Goal: Information Seeking & Learning: Learn about a topic

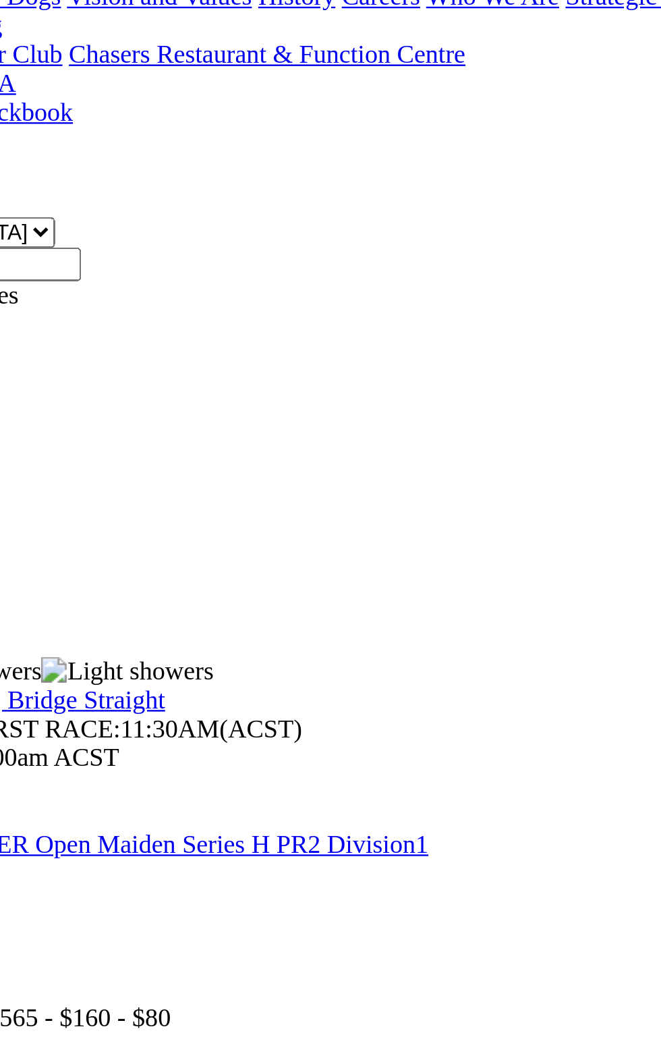
scroll to position [32, 0]
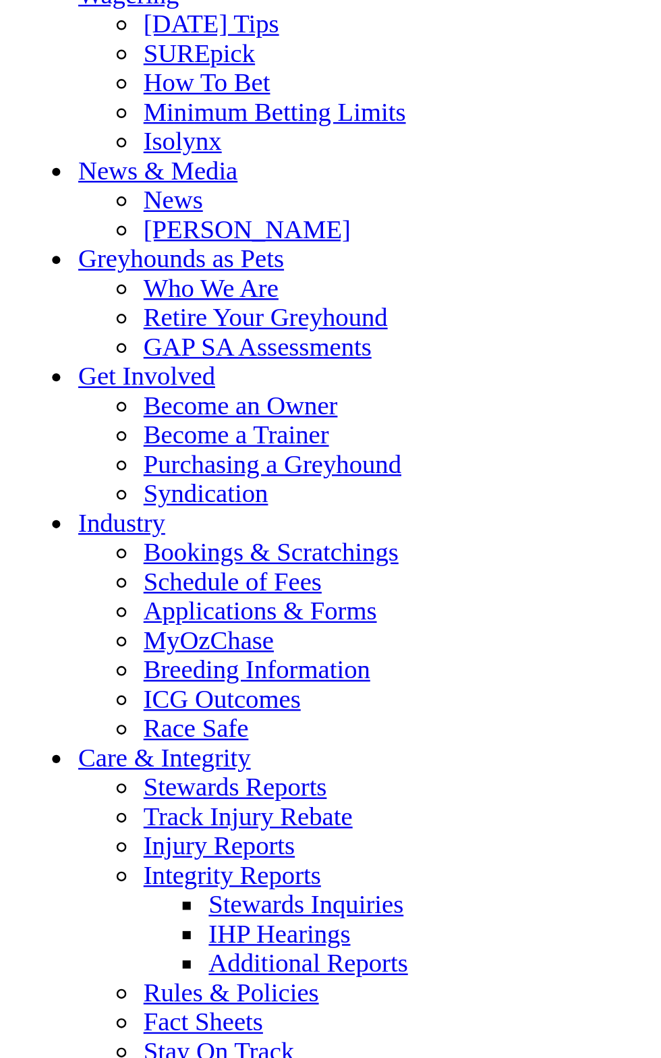
scroll to position [4799, 0]
click at [59, 7] on link "Results & Replays" at bounding box center [99, 1] width 80 height 11
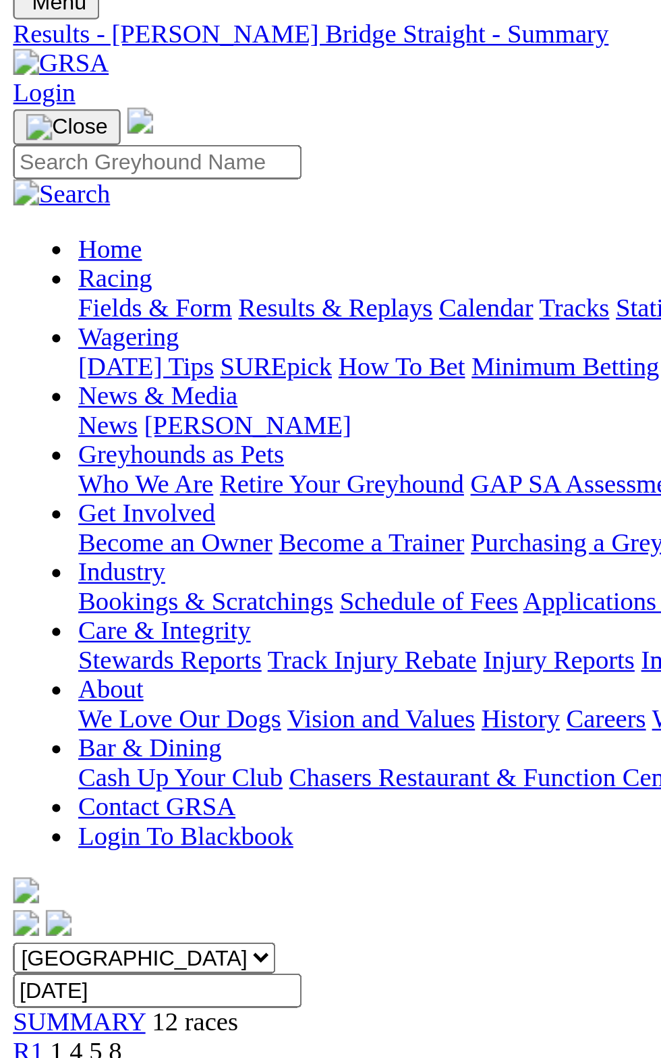
scroll to position [0, 0]
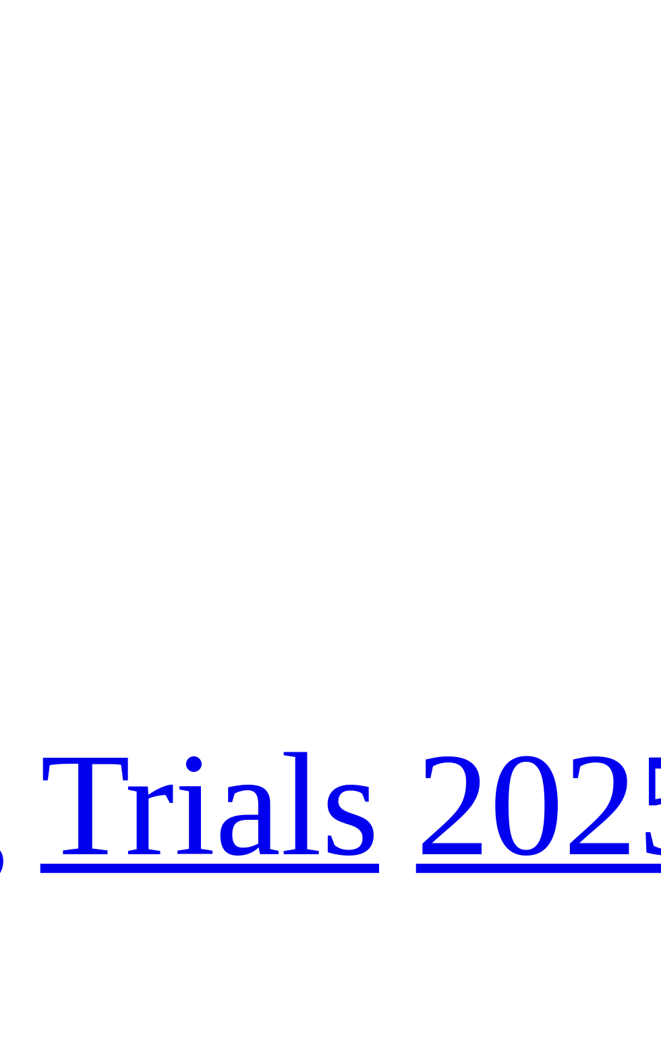
click at [35, 699] on link "4 2 1 7" at bounding box center [20, 704] width 30 height 11
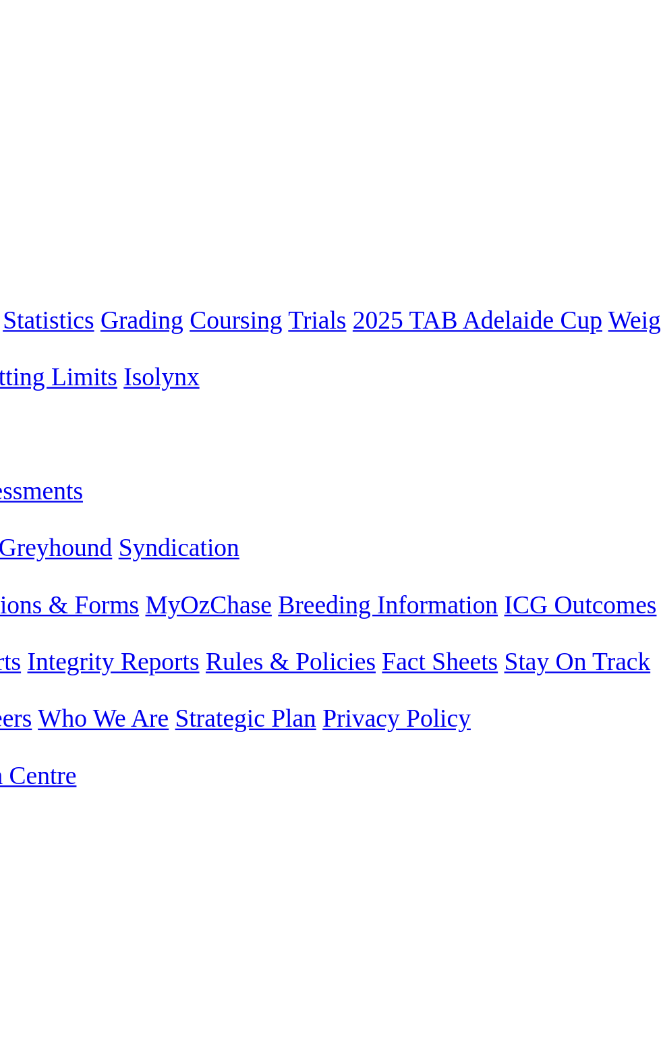
scroll to position [38, 0]
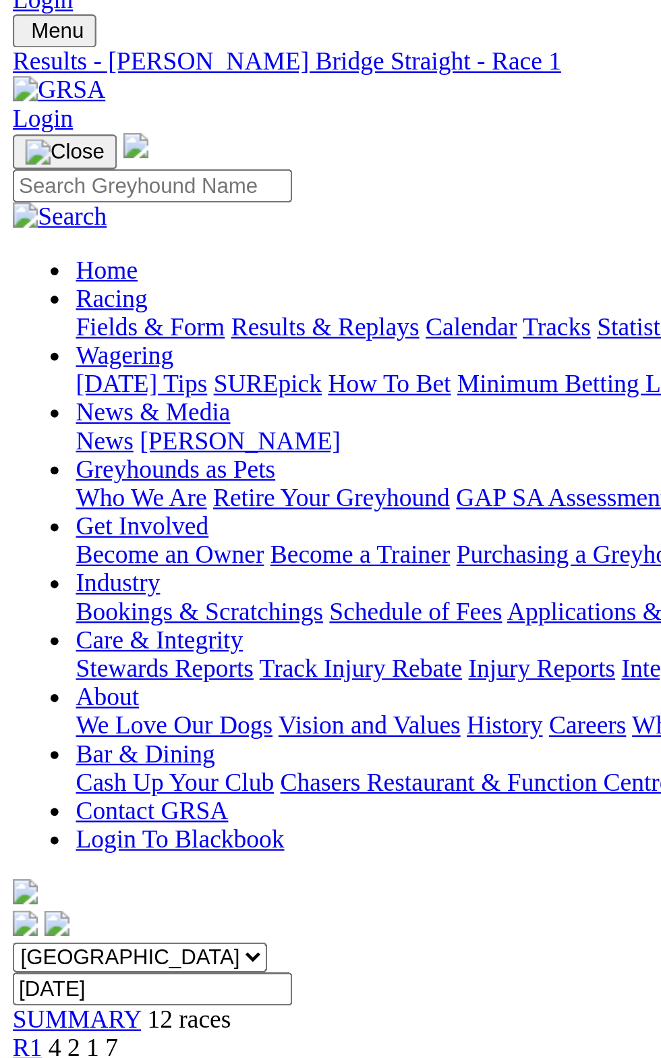
click at [18, 453] on span "R2" at bounding box center [11, 458] width 13 height 11
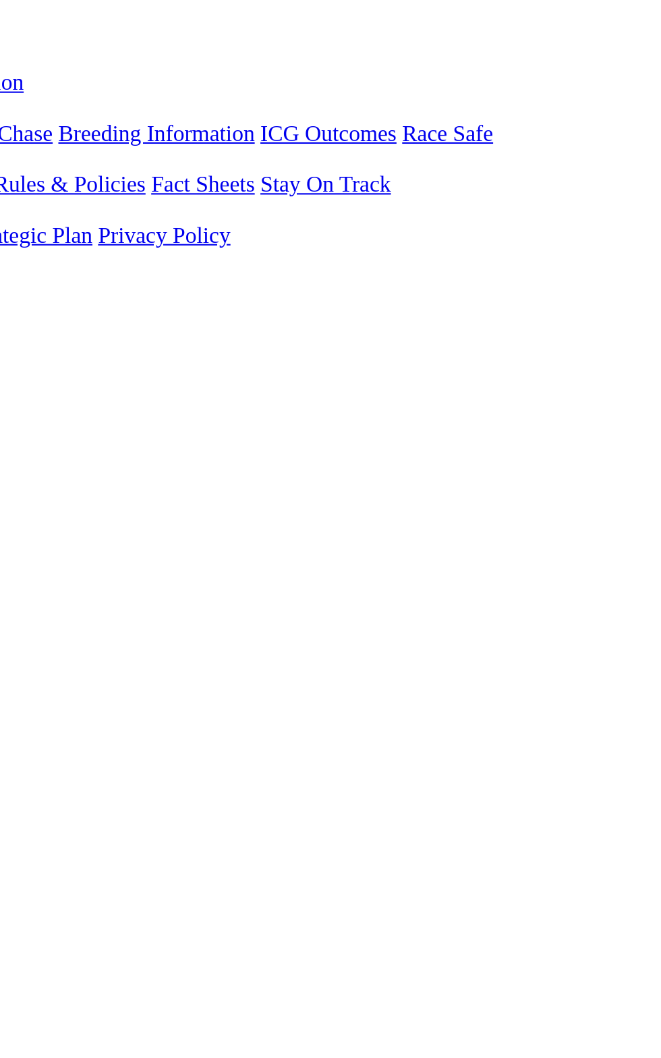
scroll to position [32, 0]
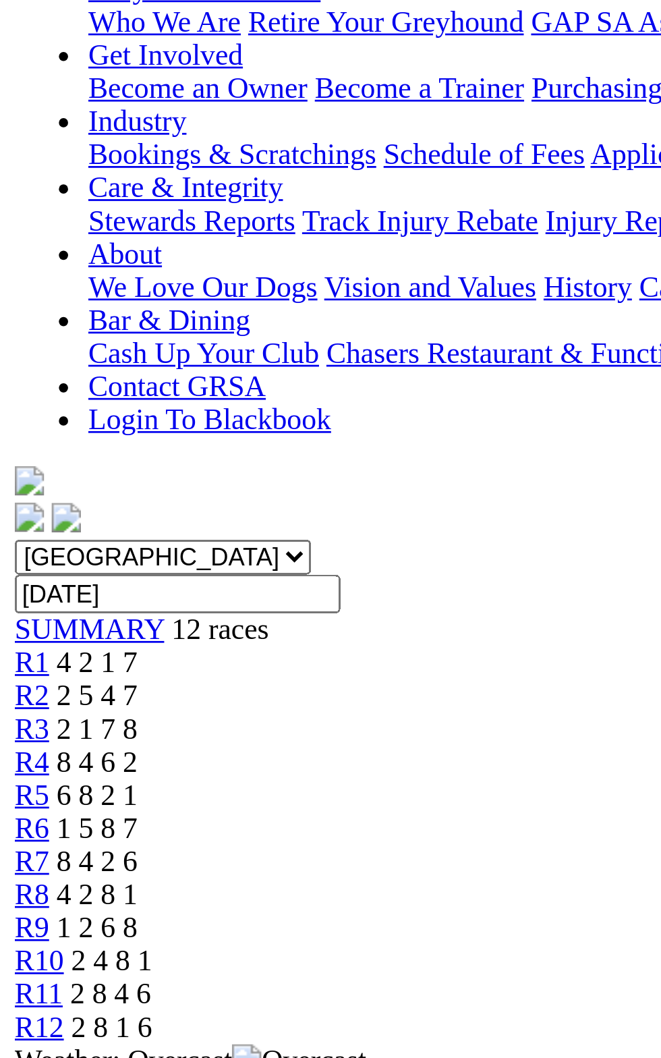
scroll to position [0, 0]
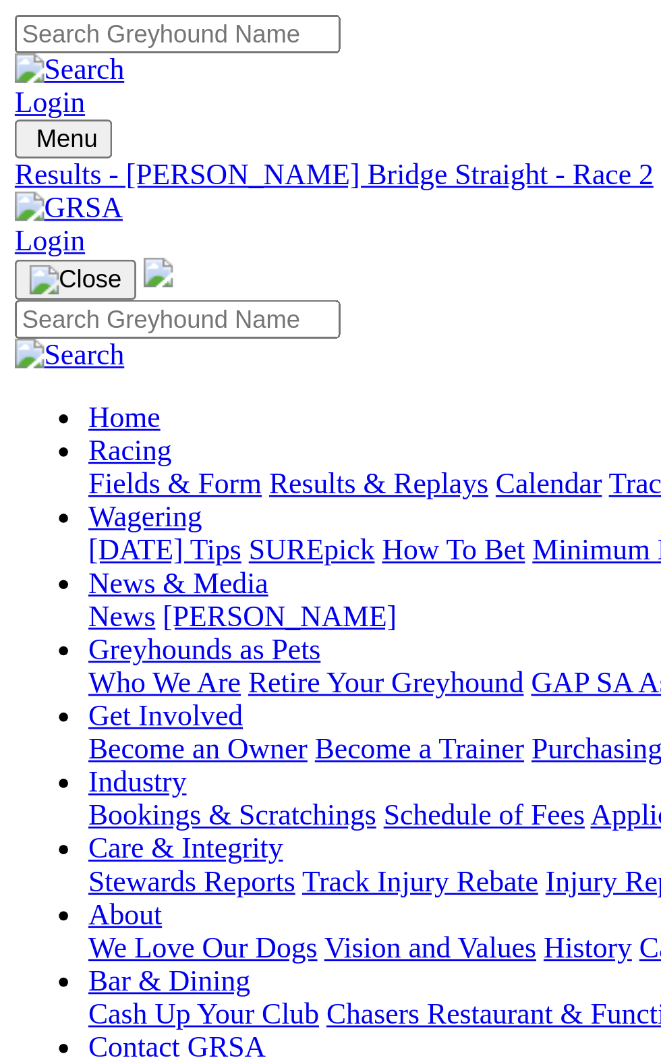
click at [18, 503] on link "R3" at bounding box center [11, 508] width 13 height 11
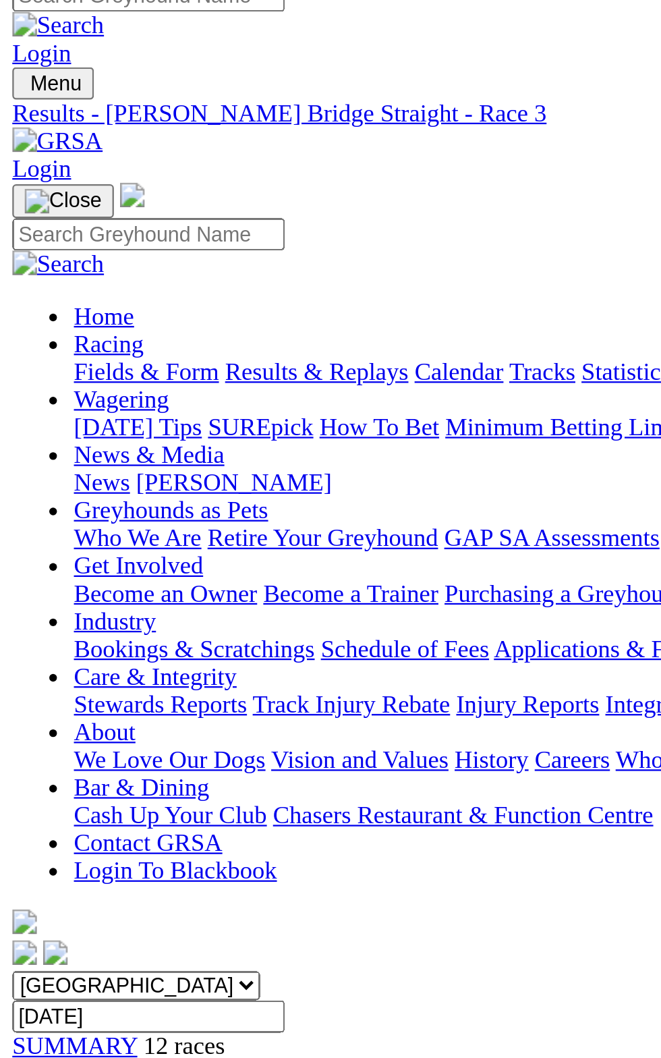
click at [18, 515] on link "R4" at bounding box center [11, 520] width 13 height 11
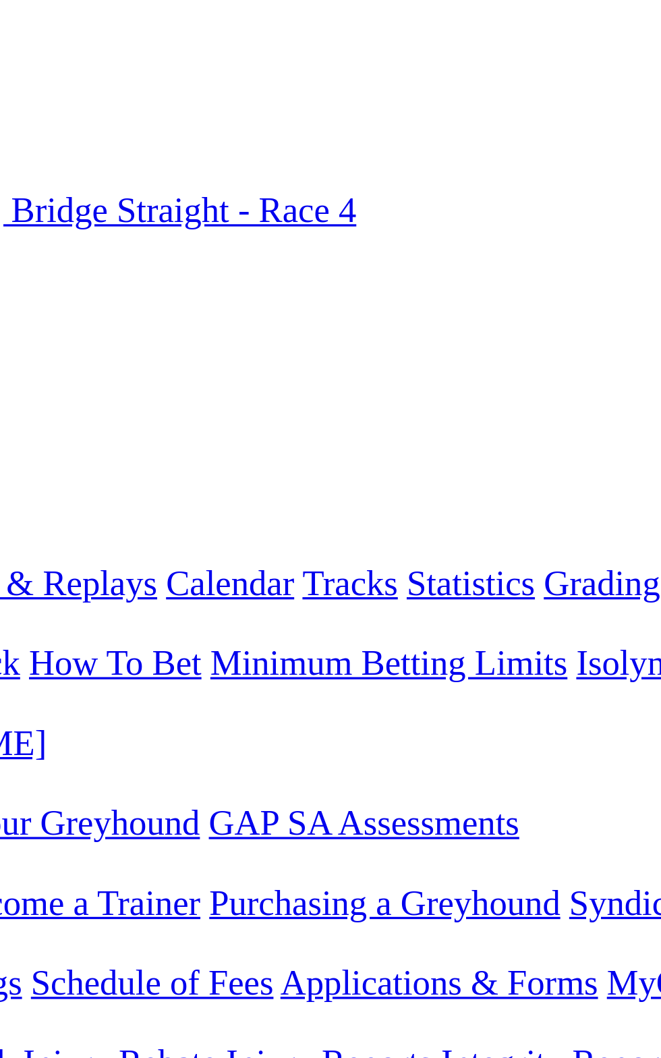
click at [18, 527] on link "R5" at bounding box center [11, 532] width 13 height 11
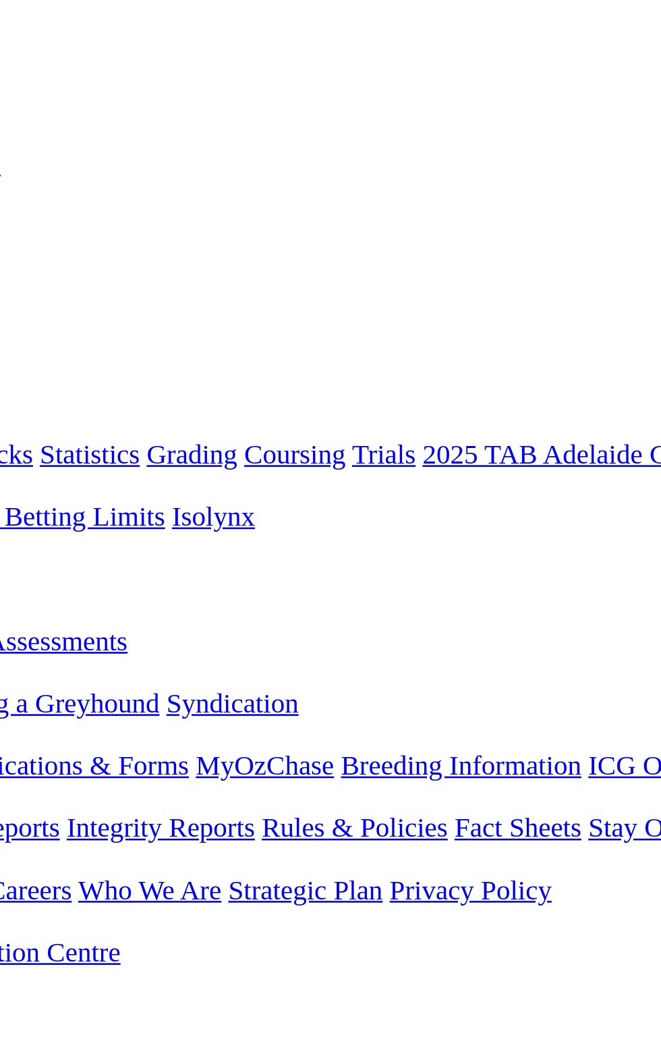
click at [51, 540] on span "1 5 8 7" at bounding box center [36, 545] width 30 height 11
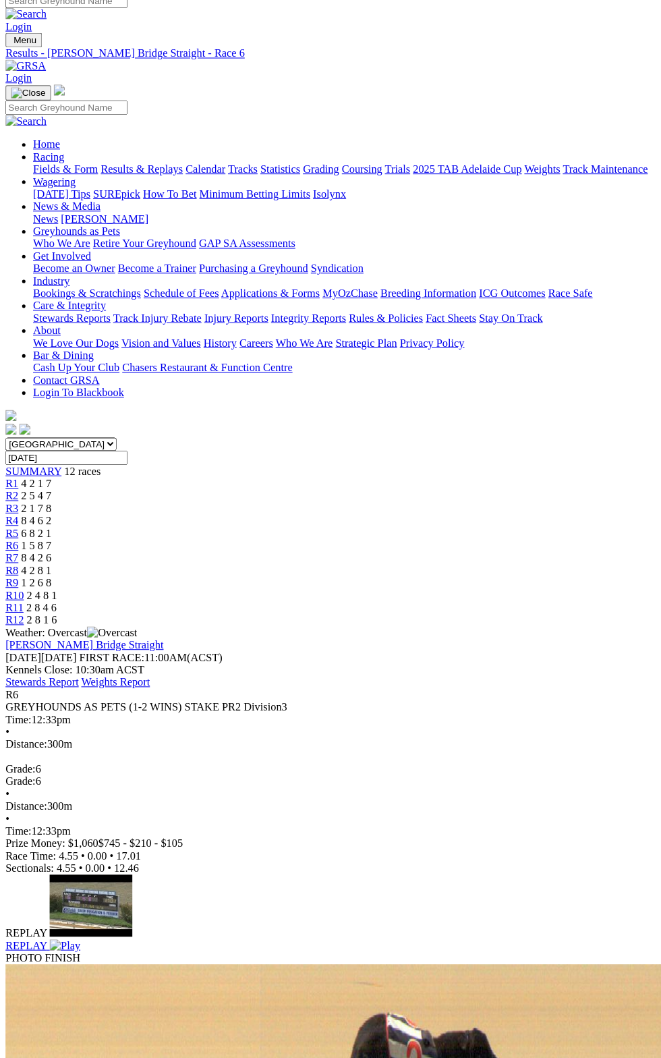
scroll to position [1, 0]
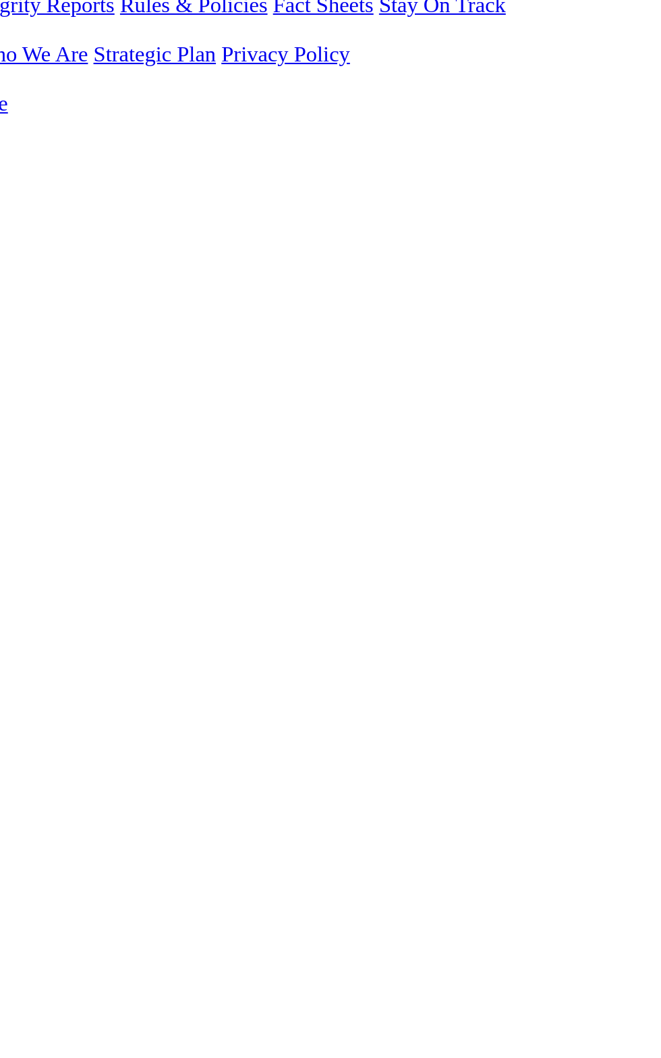
scroll to position [30, 0]
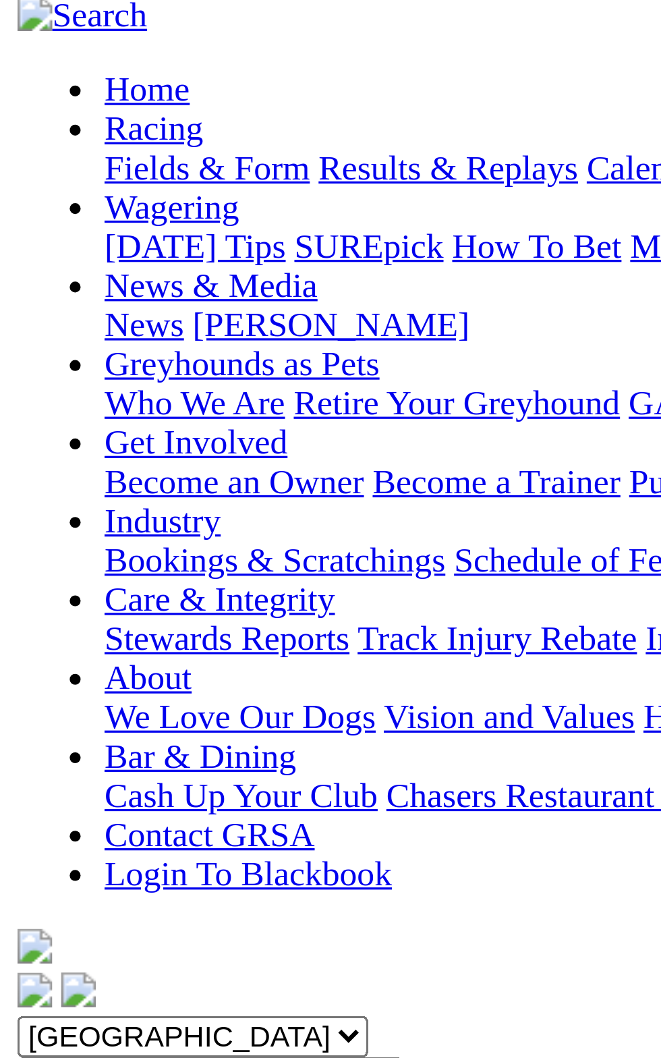
scroll to position [0, 0]
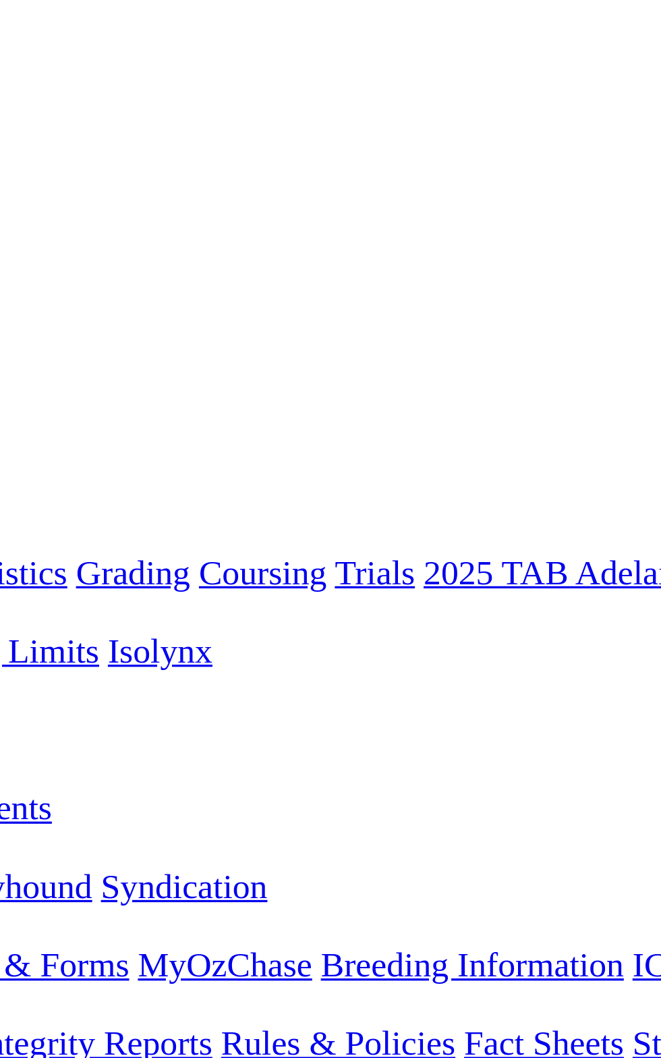
click at [18, 552] on span "R7" at bounding box center [11, 557] width 13 height 11
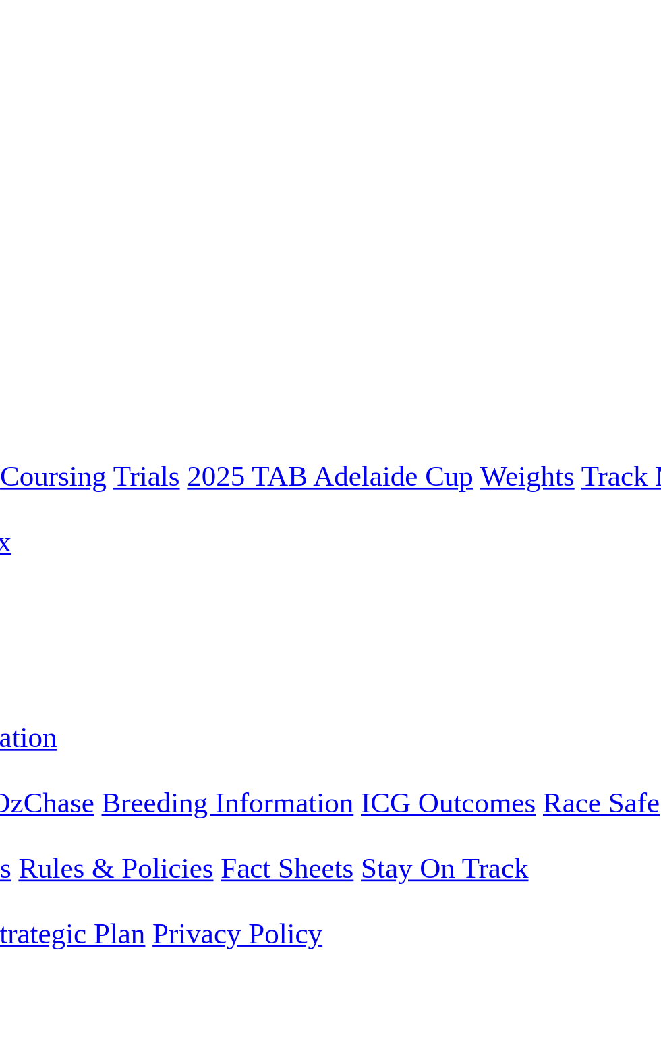
click at [18, 564] on link "R8" at bounding box center [11, 569] width 13 height 11
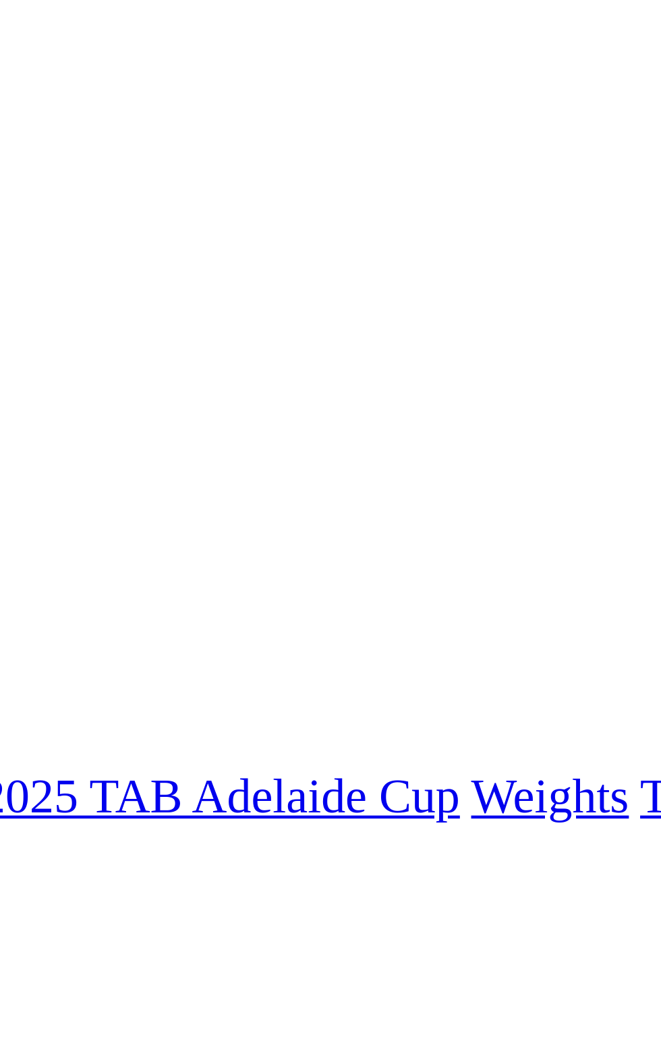
click at [18, 576] on span "R9" at bounding box center [11, 581] width 13 height 11
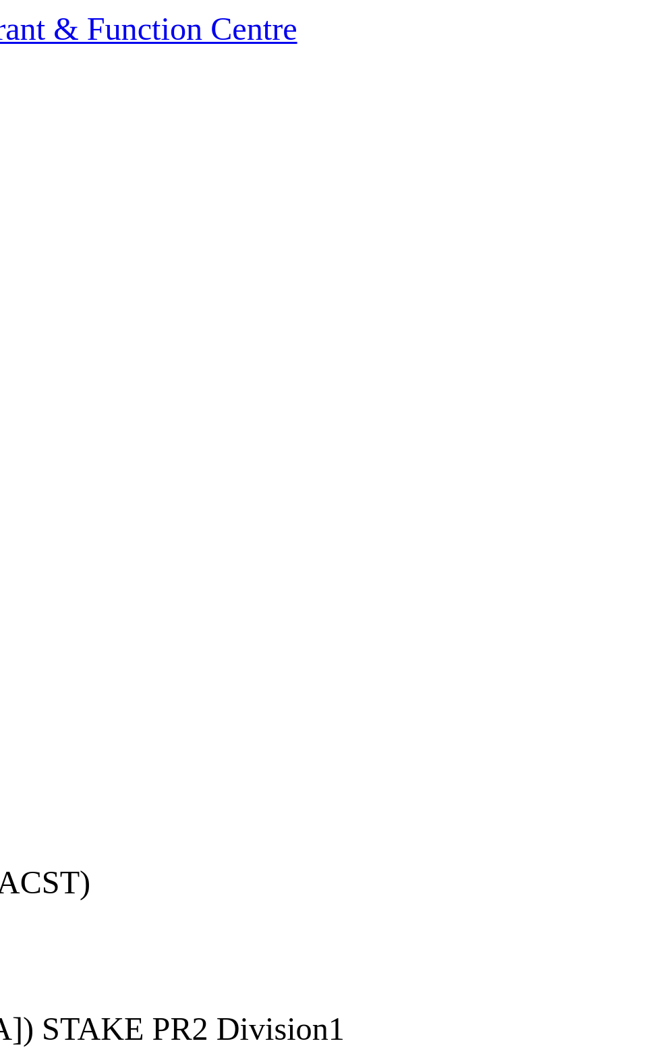
scroll to position [26, 0]
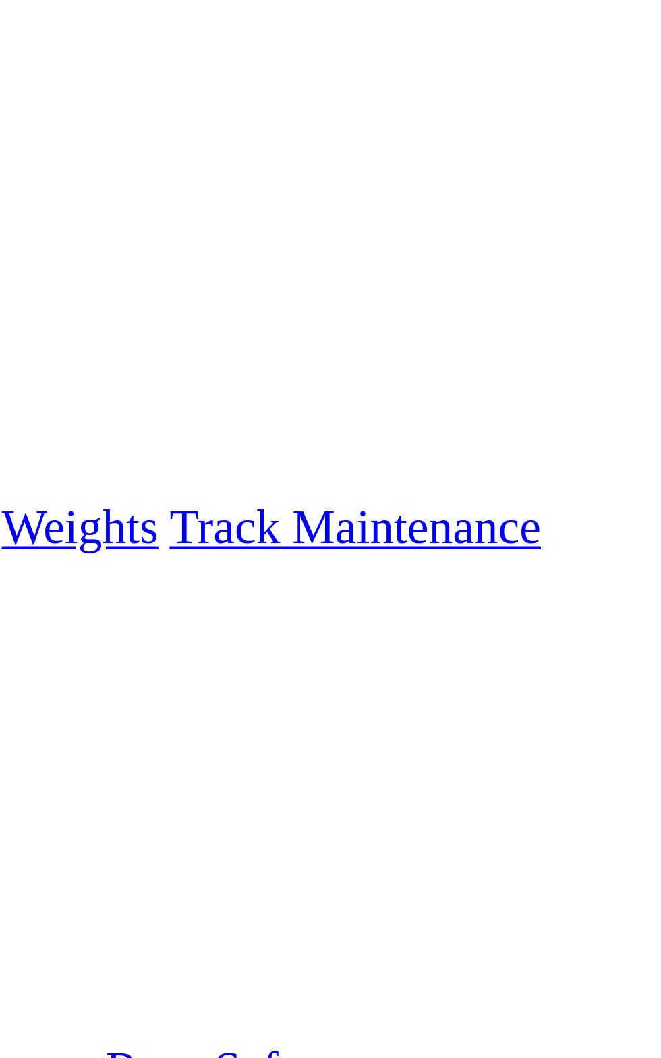
scroll to position [25, 0]
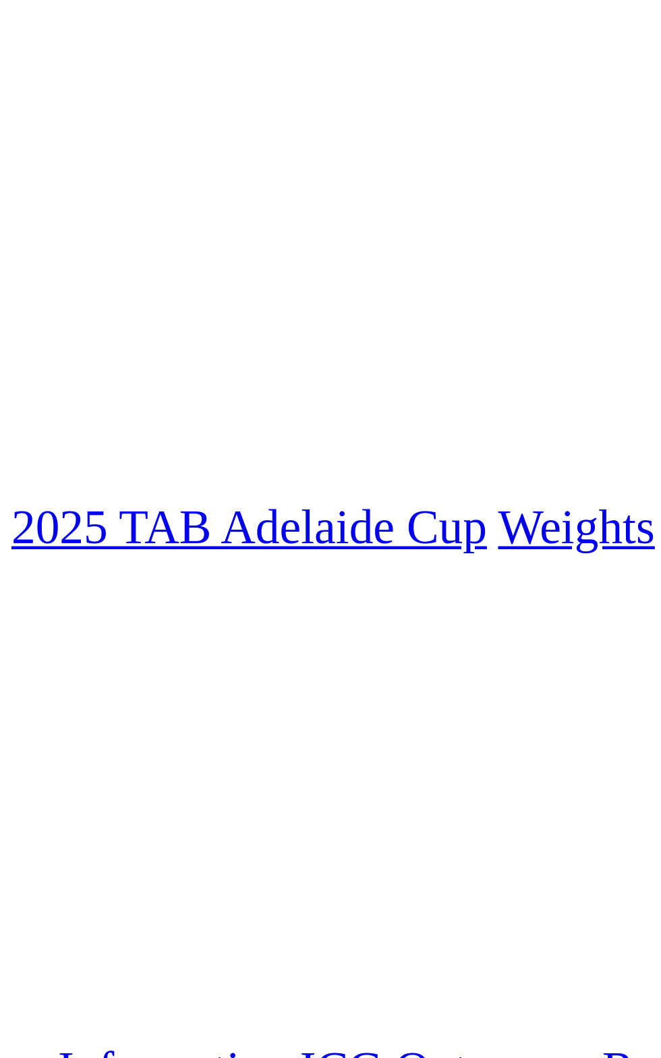
click at [24, 563] on span "R10" at bounding box center [14, 568] width 18 height 11
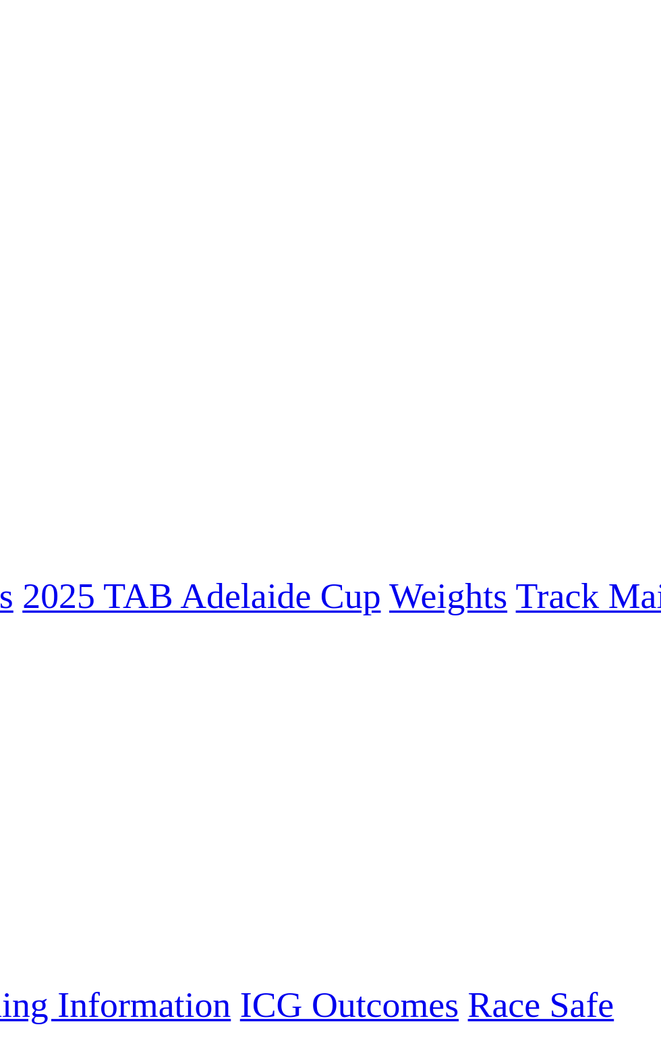
click at [55, 600] on span "2 8 4 6" at bounding box center [41, 605] width 30 height 11
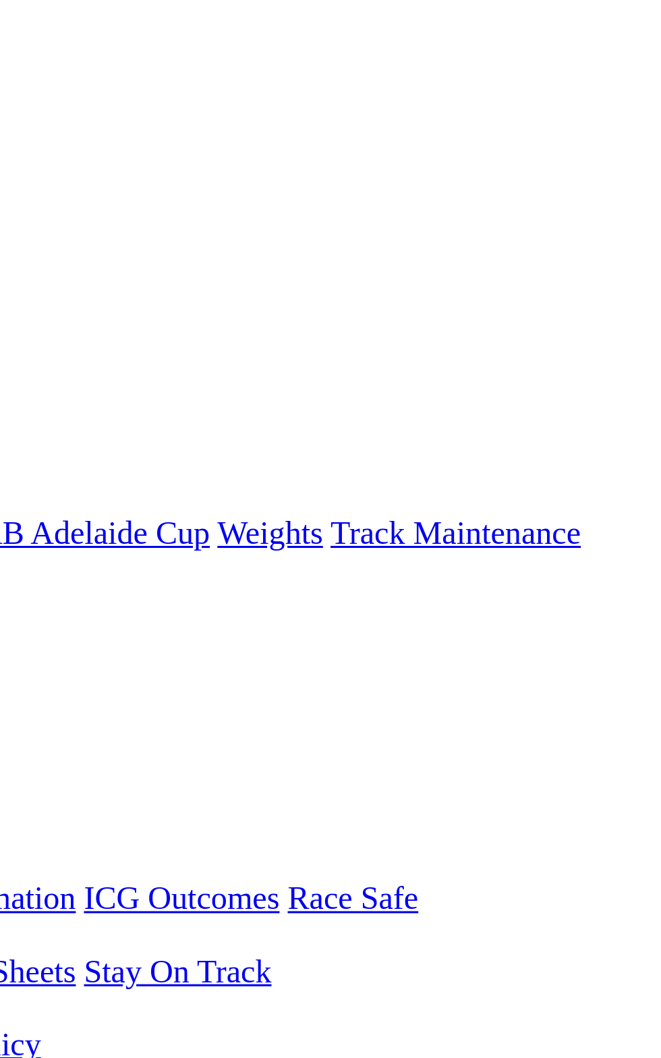
click at [24, 612] on link "R12" at bounding box center [14, 617] width 18 height 11
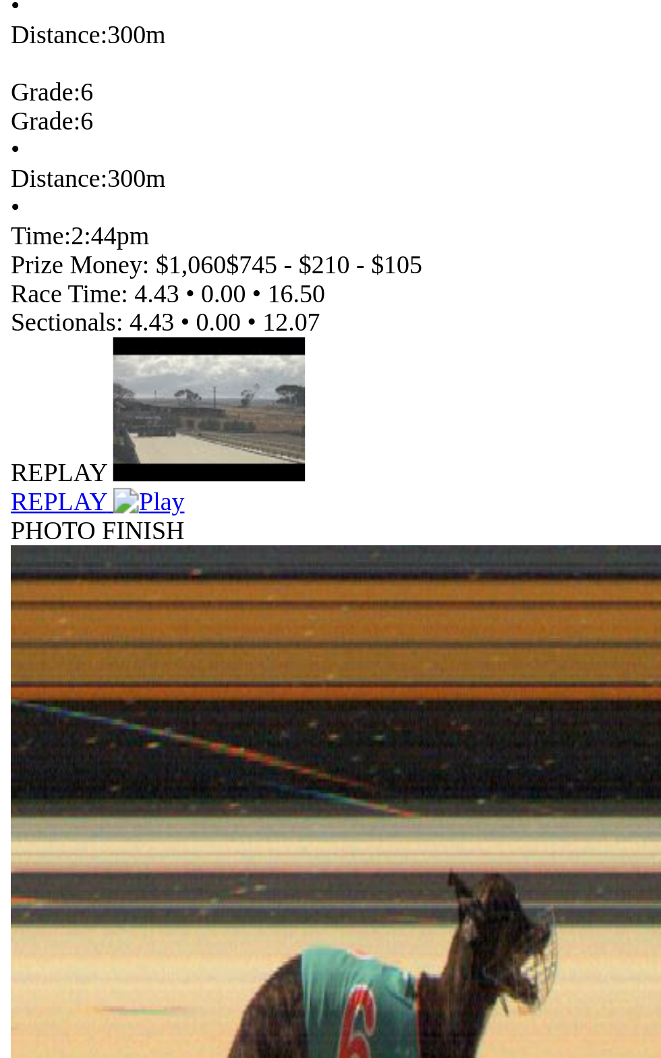
scroll to position [356, 0]
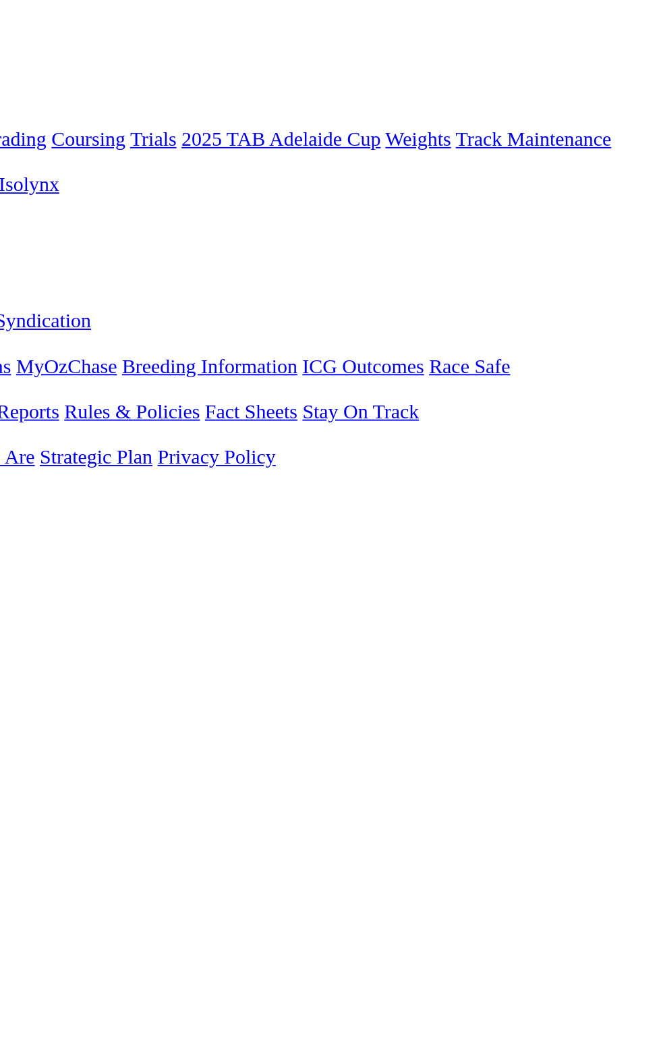
click at [30, 564] on link "F" at bounding box center [27, 569] width 6 height 11
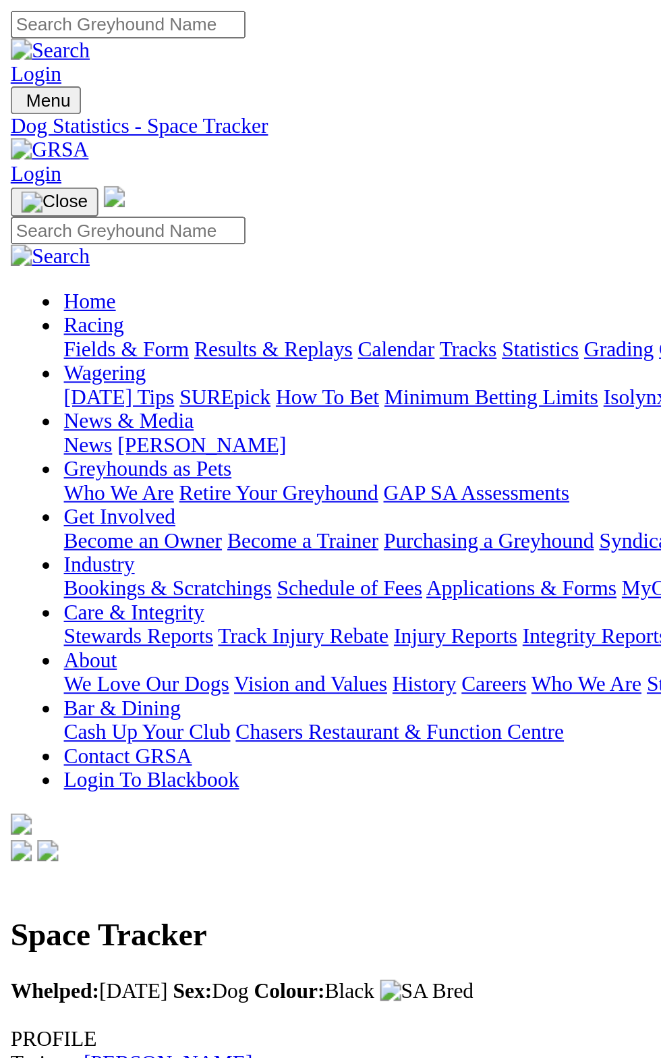
click at [11, 54] on img "Toggle navigation" at bounding box center [11, 54] width 0 height 0
click at [96, 182] on link "Fields & Form" at bounding box center [63, 176] width 63 height 11
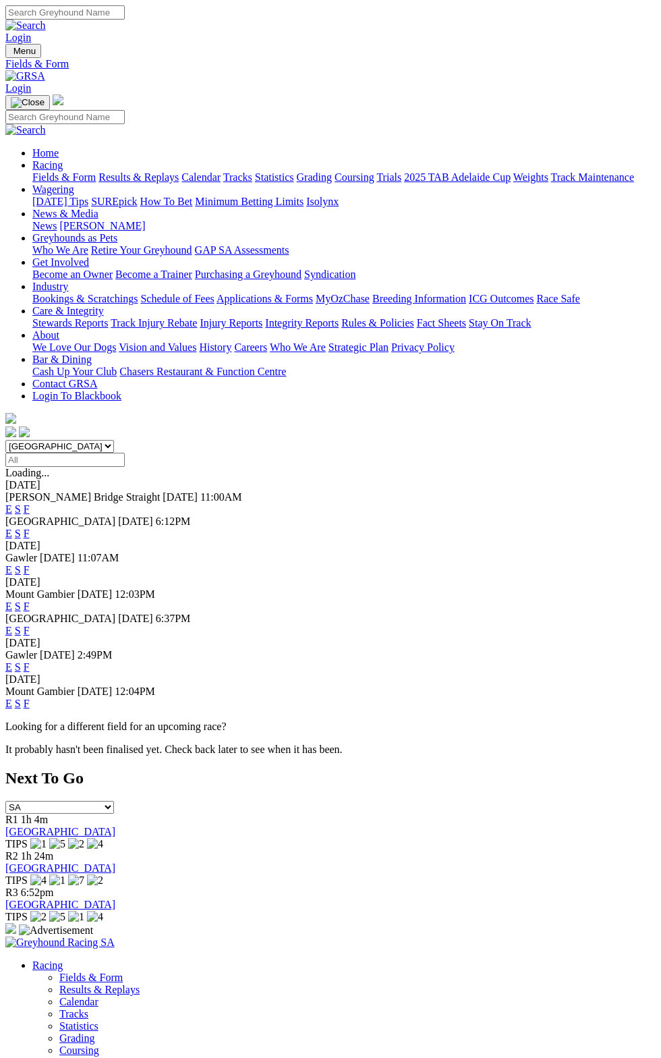
click at [75, 588] on span "Mount Gambier" at bounding box center [39, 593] width 69 height 11
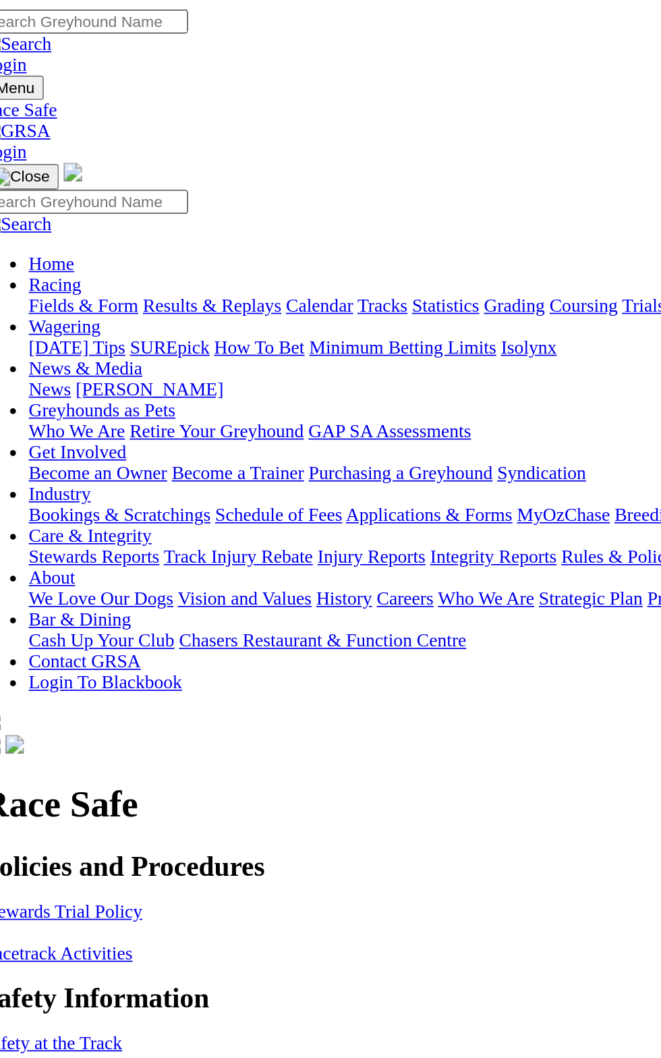
click at [212, 494] on div "Policies and Procedures Stewards Trial Policy Racetrack Activities Safety Infor…" at bounding box center [330, 620] width 650 height 252
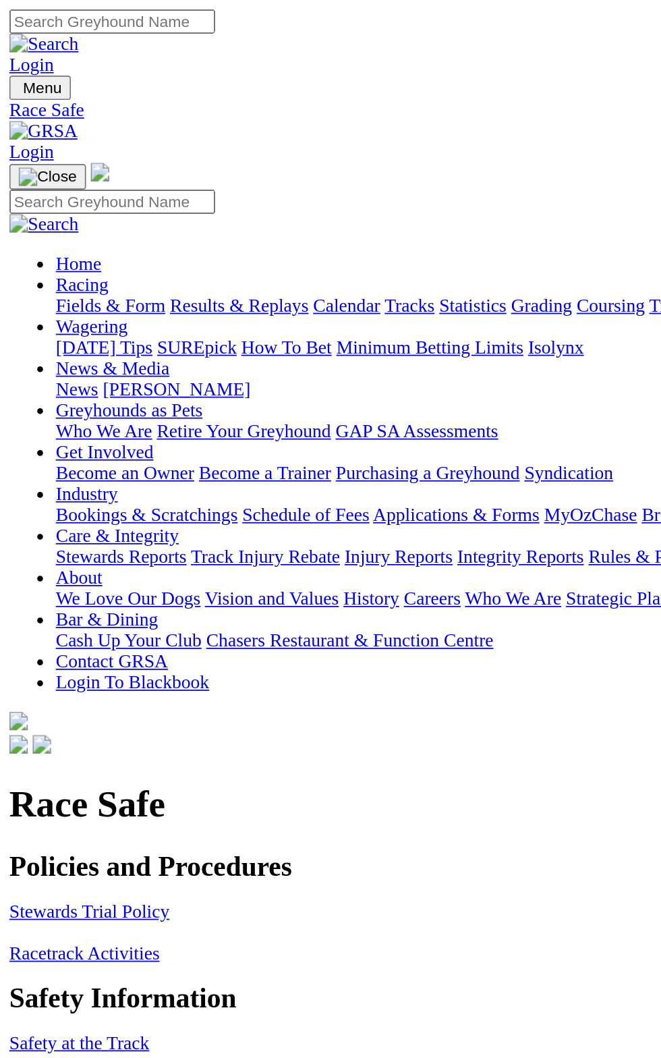
click at [135, 440] on div at bounding box center [330, 440] width 650 height 0
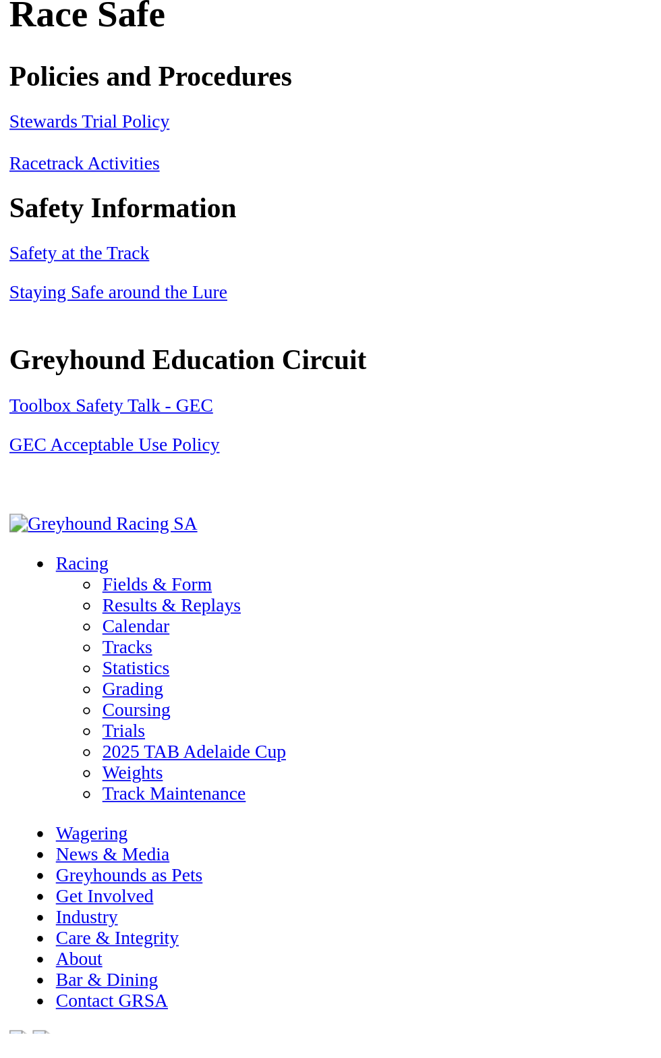
scroll to position [57, 0]
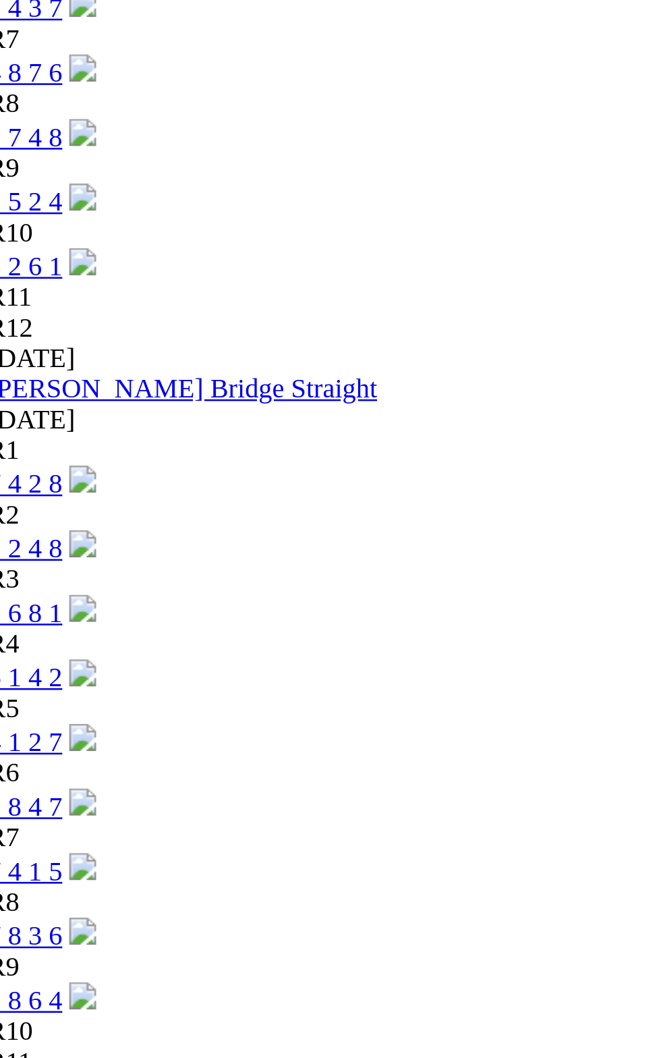
scroll to position [3416, 0]
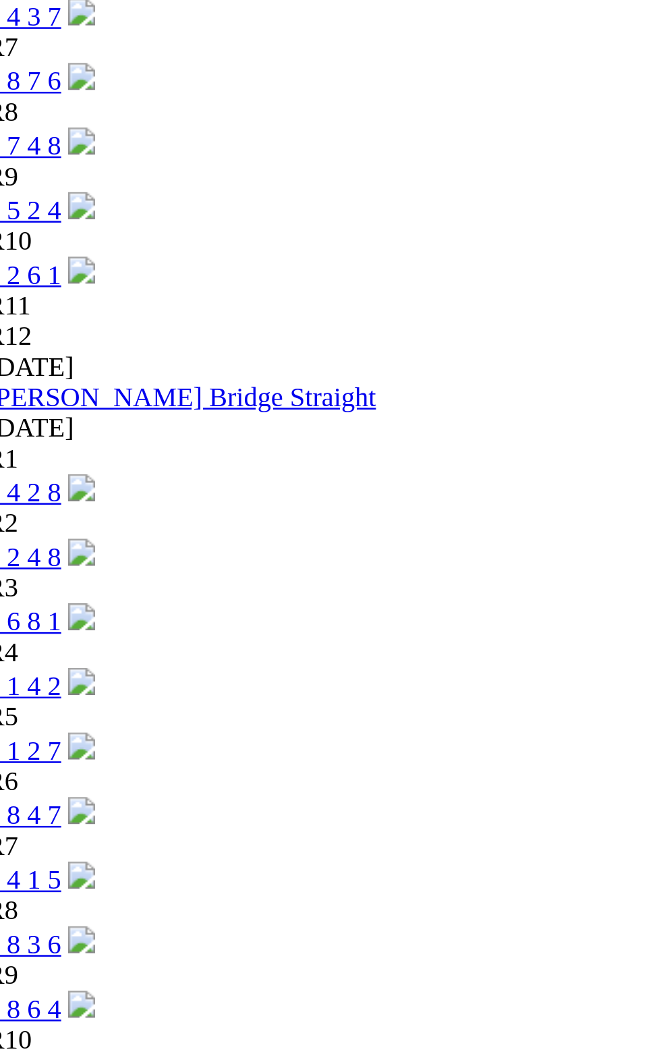
click at [138, 176] on div "Murray Bridge Straight 23 Sep 25" at bounding box center [330, 164] width 650 height 24
click at [44, 443] on link "Angle Park" at bounding box center [60, 448] width 110 height 11
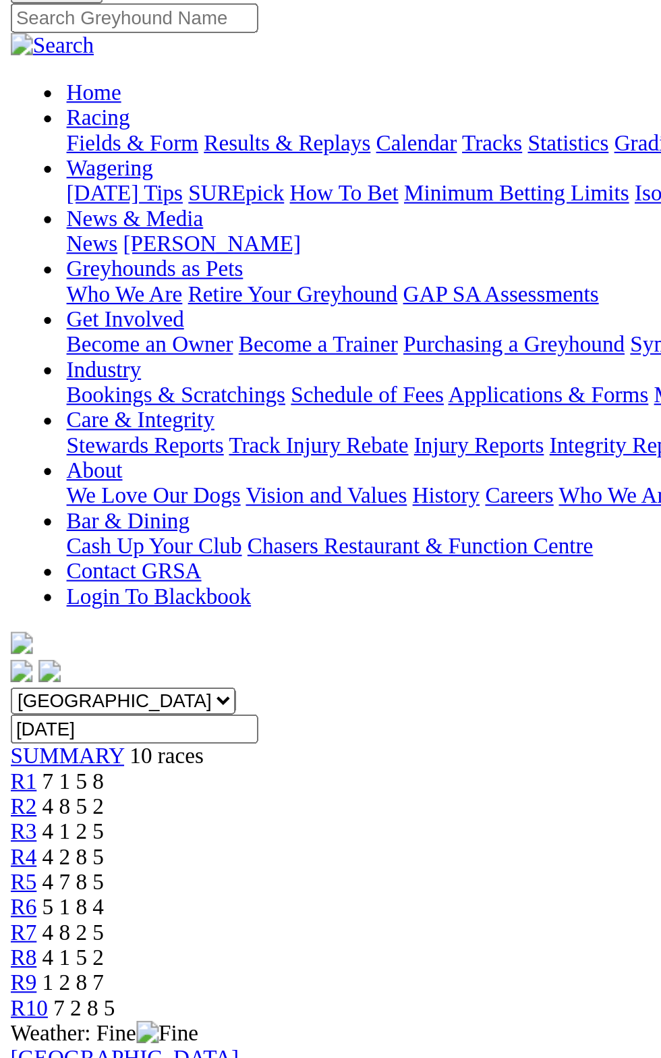
scroll to position [75, 0]
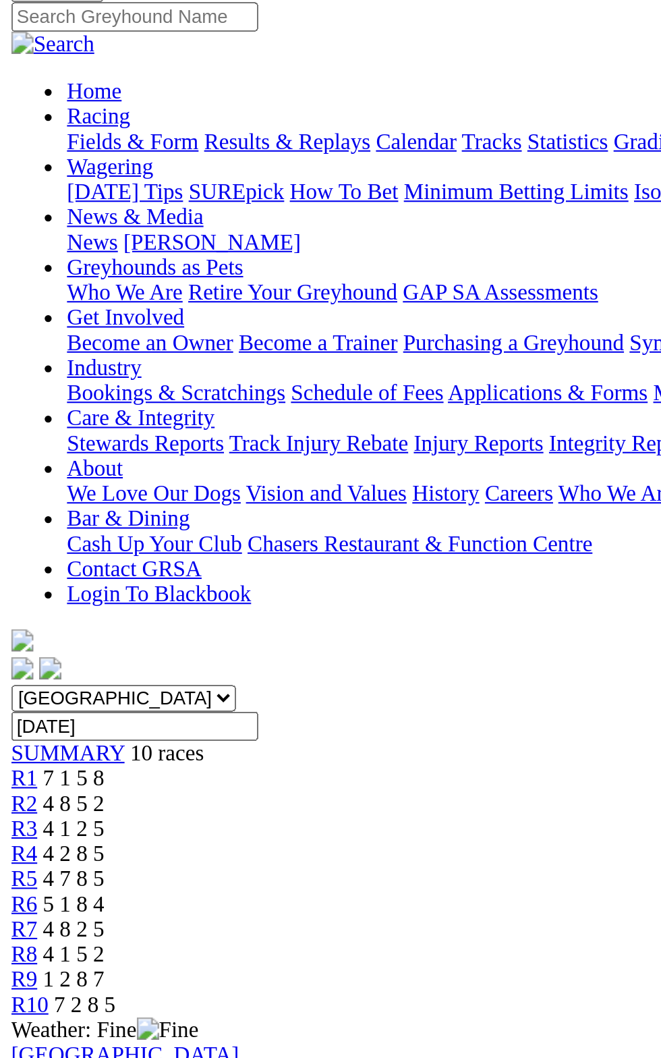
click at [259, 695] on div "Race Time: 4.73 • 7.96 • 20.18" at bounding box center [330, 701] width 650 height 12
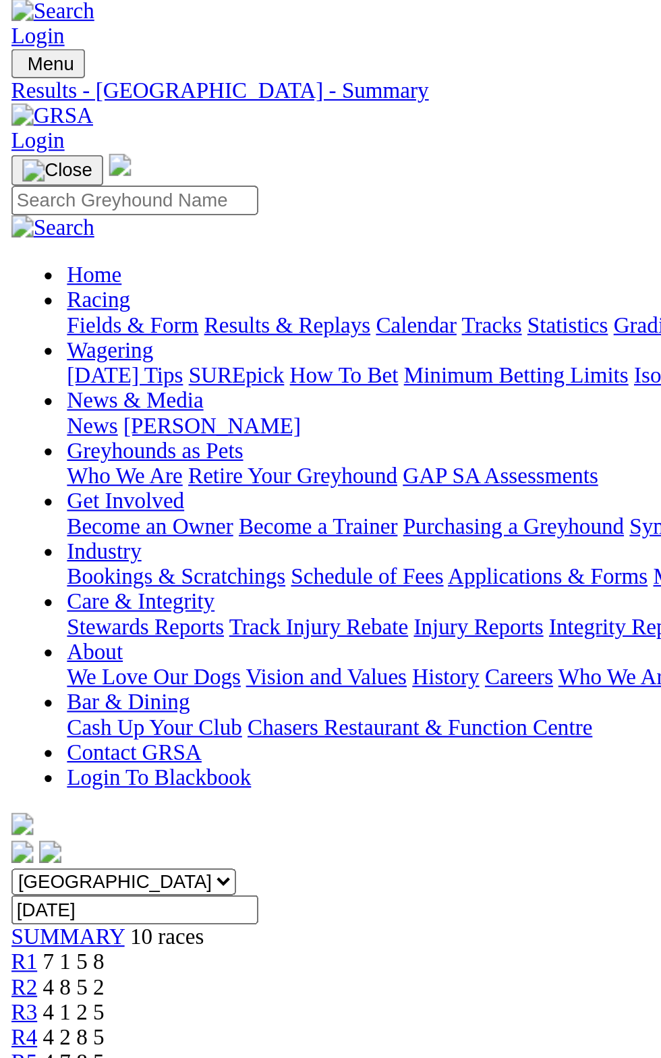
scroll to position [0, 0]
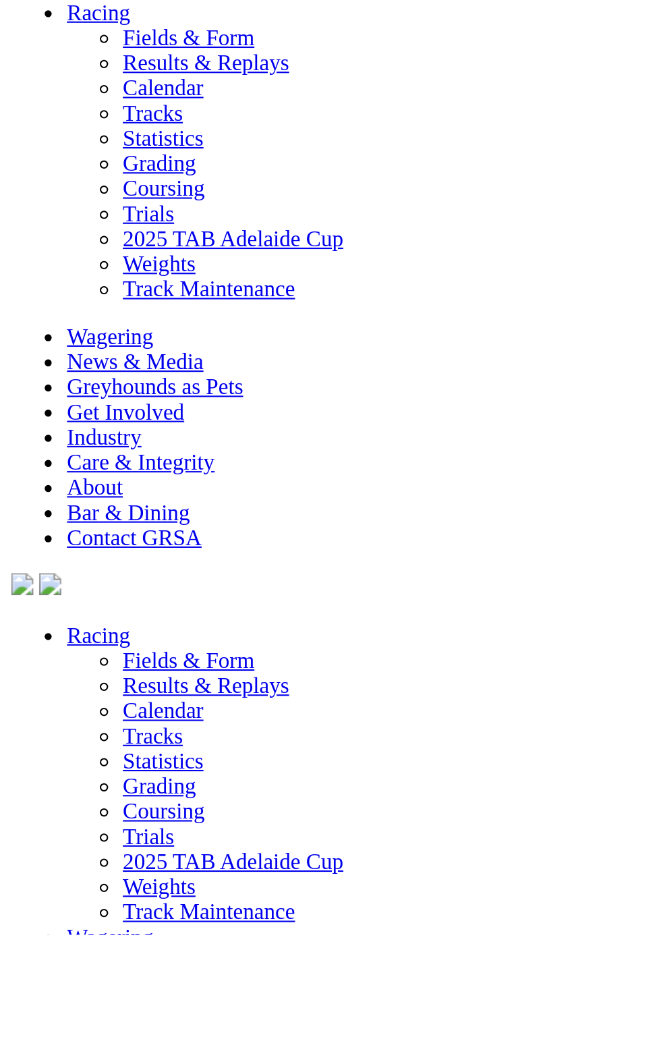
click at [166, 566] on b "Russo" at bounding box center [121, 559] width 89 height 11
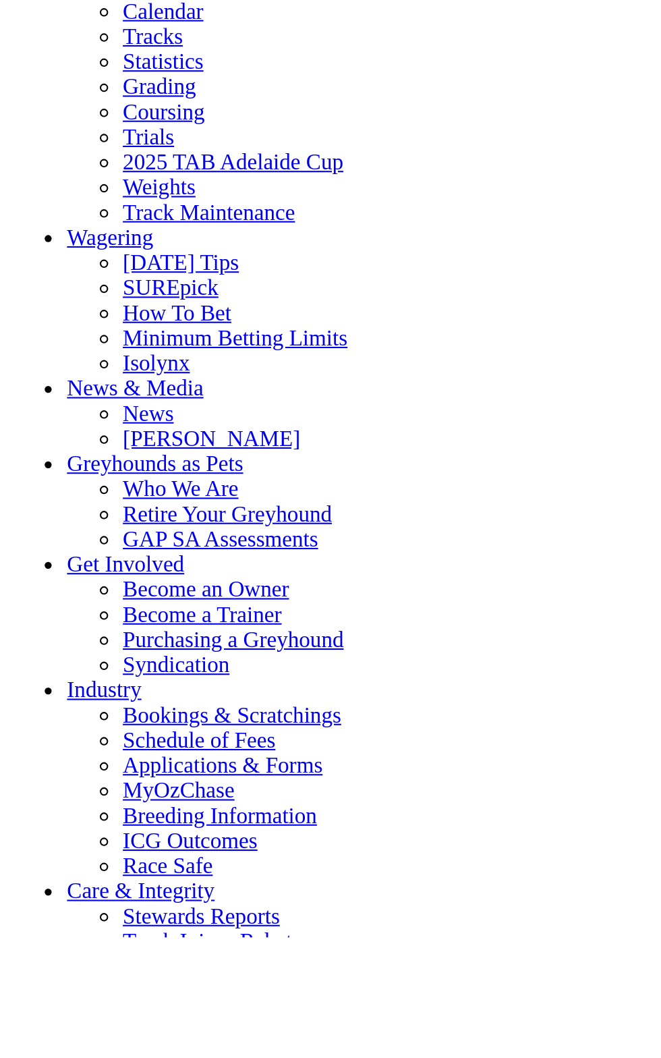
scroll to position [2926, 0]
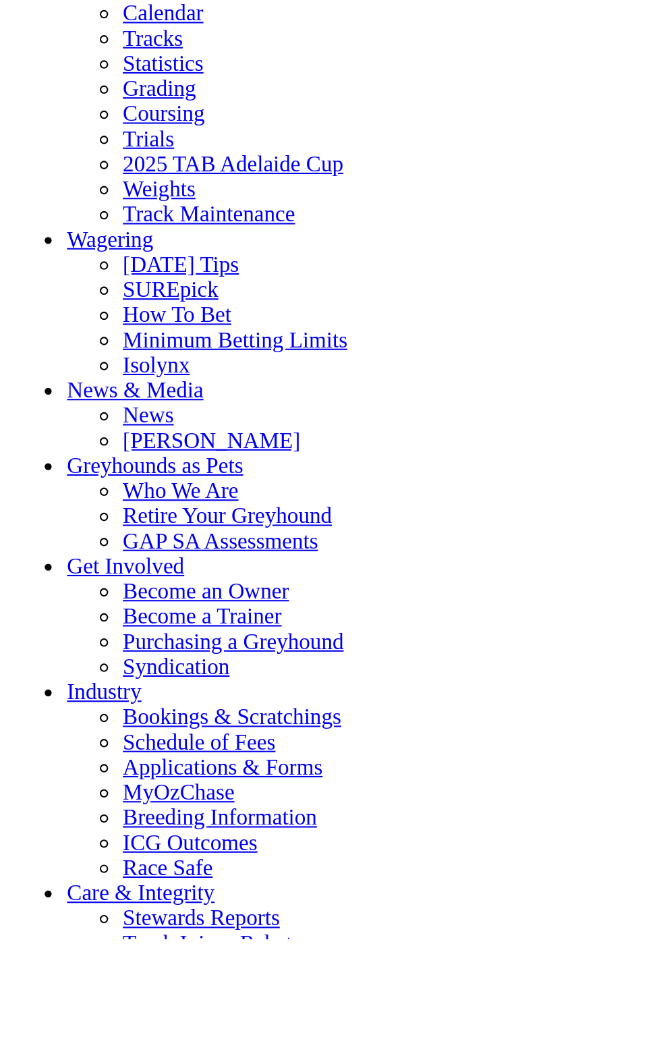
click at [59, 604] on link "Results & Replays" at bounding box center [99, 597] width 80 height 11
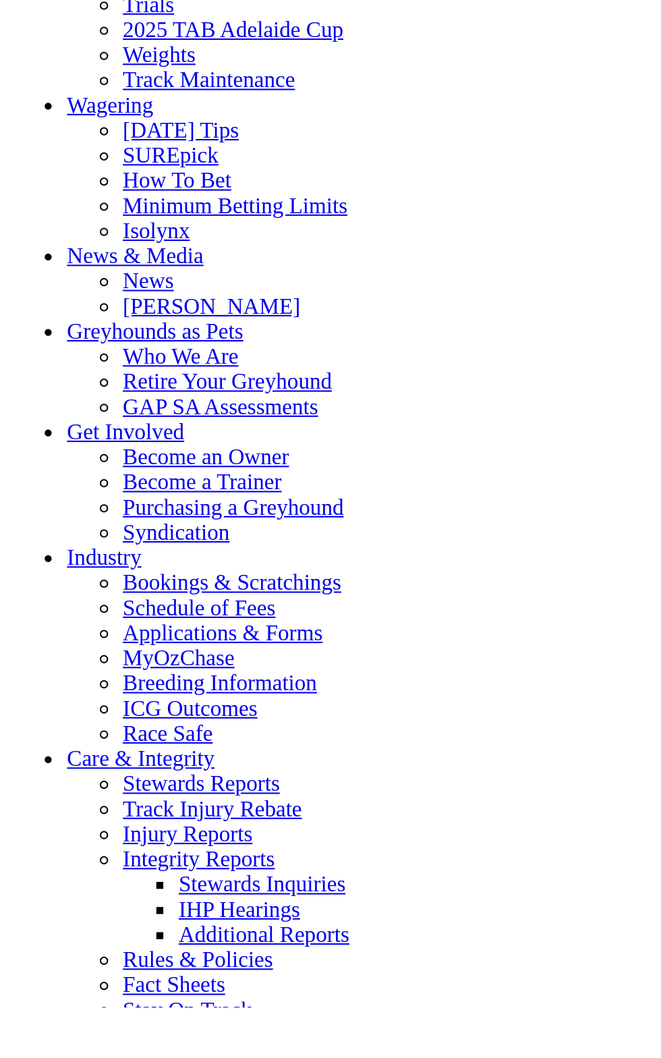
scroll to position [3094, 0]
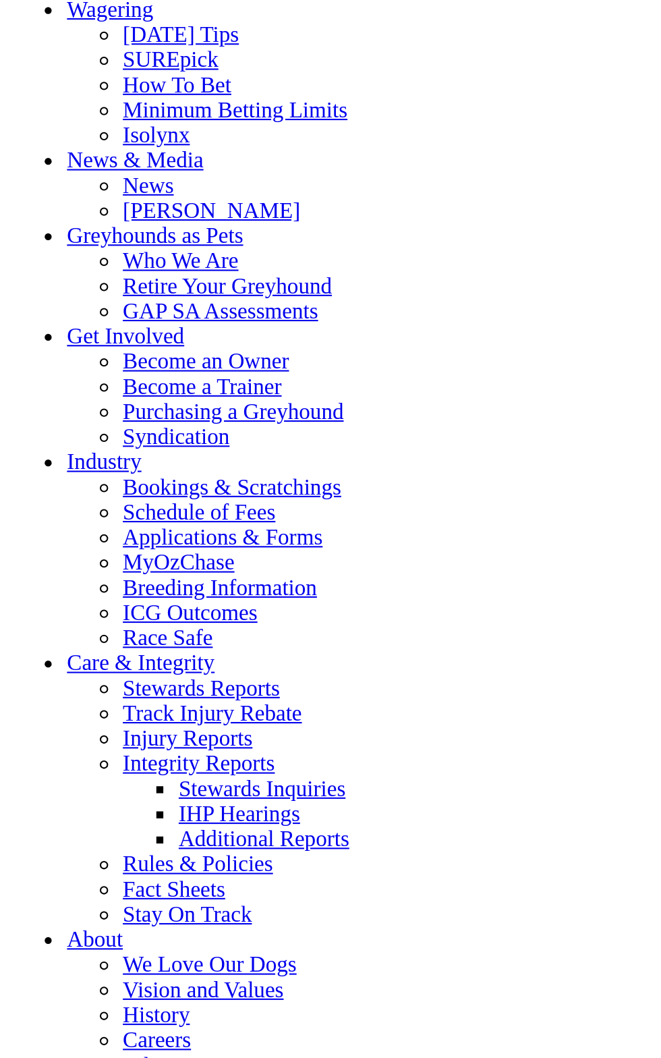
click at [59, 459] on link "Tracks" at bounding box center [73, 453] width 29 height 11
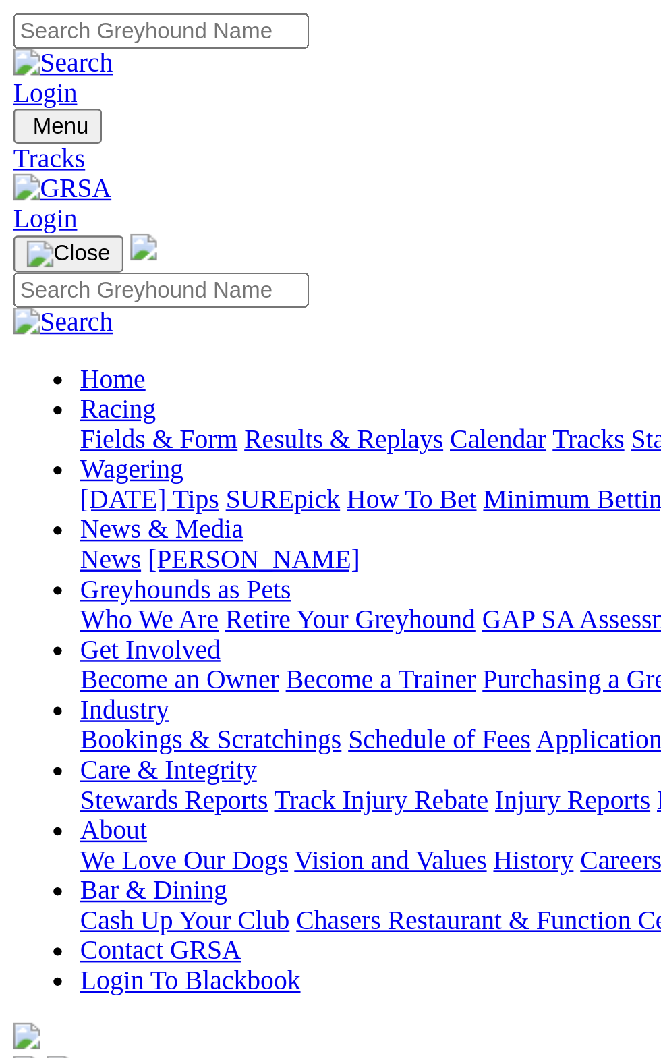
click at [217, 498] on p "GREYHOUND RACING SA LTD Phone: [PHONE_NUMBER] Email: [EMAIL_ADDRESS][DOMAIN_NAM…" at bounding box center [330, 522] width 650 height 49
click at [189, 466] on div "Angle Park GREYHOUND RACING SA LTD Phone: [PHONE_NUMBER] Email: [EMAIL_ADDRESS]…" at bounding box center [330, 731] width 650 height 531
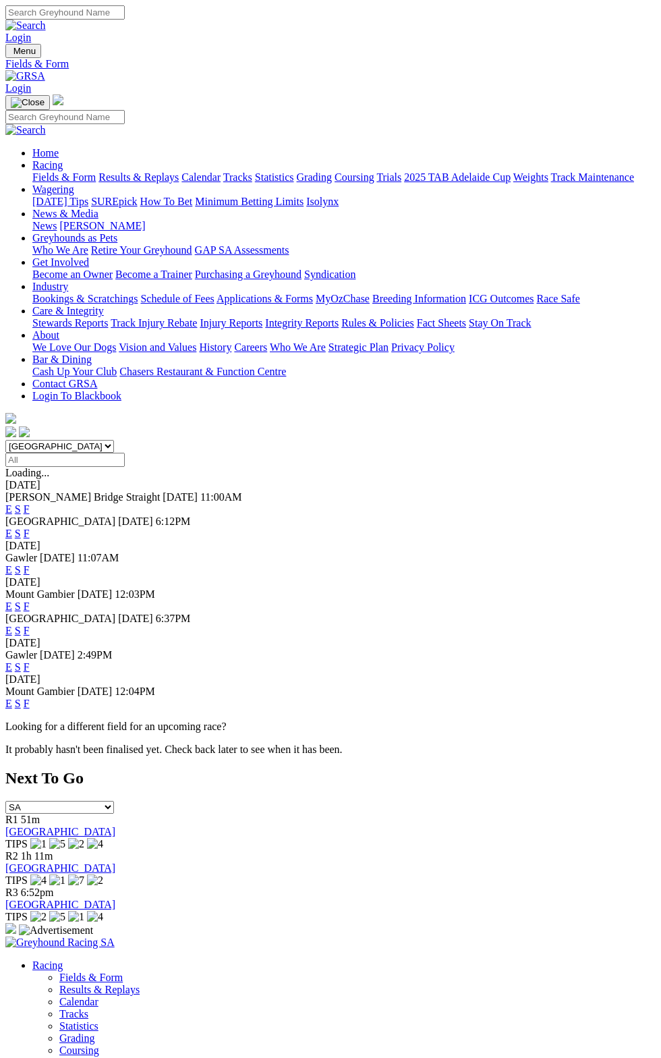
scroll to position [7, 0]
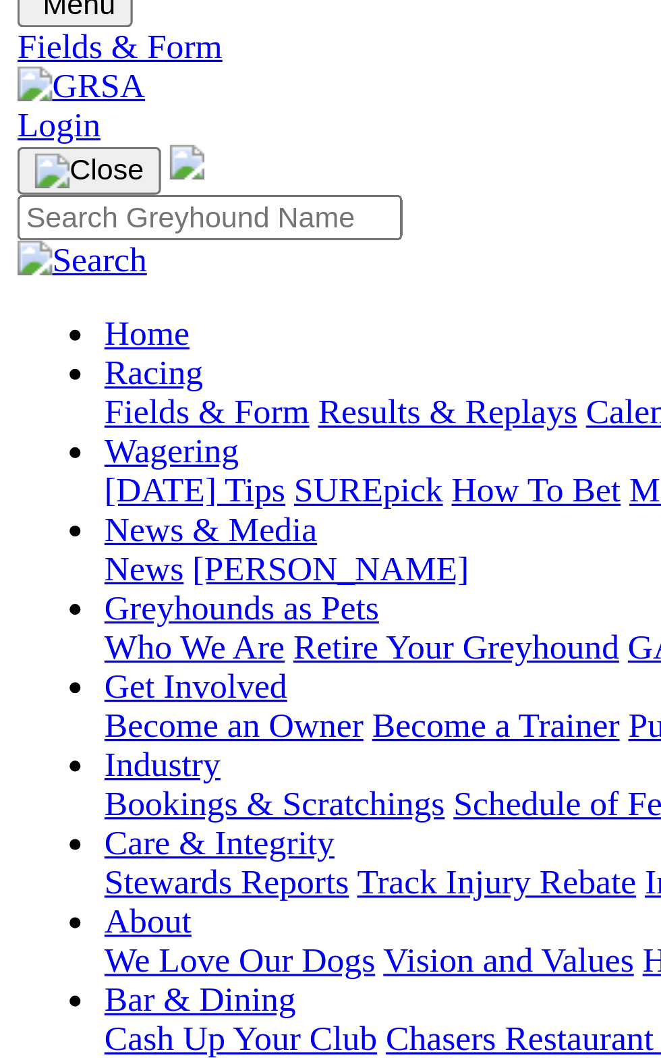
scroll to position [7, 0]
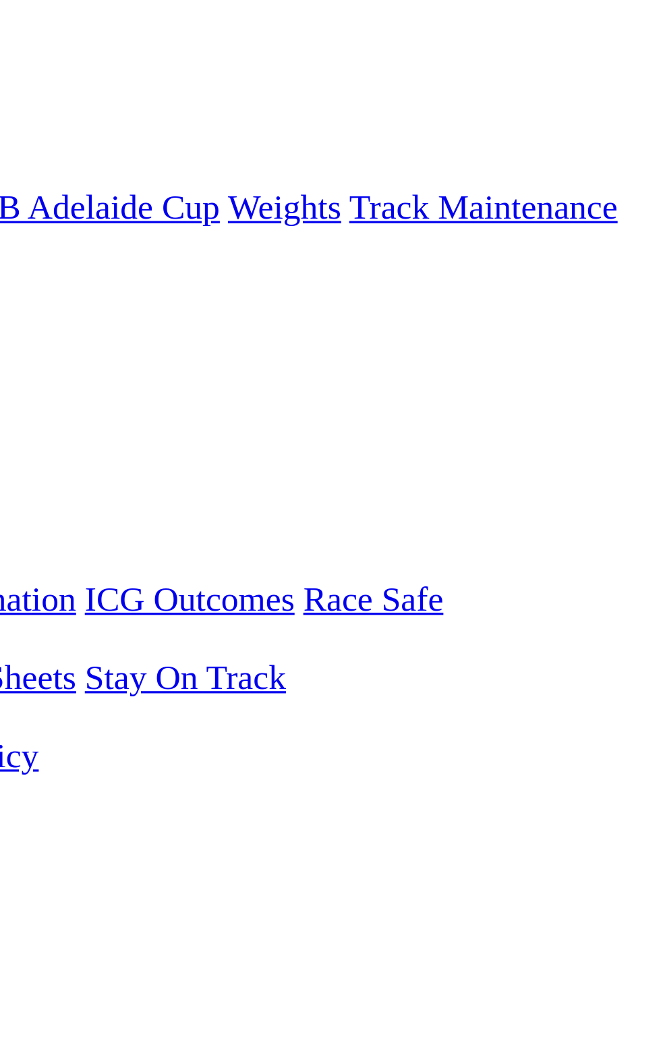
click at [30, 521] on link "F" at bounding box center [27, 526] width 6 height 11
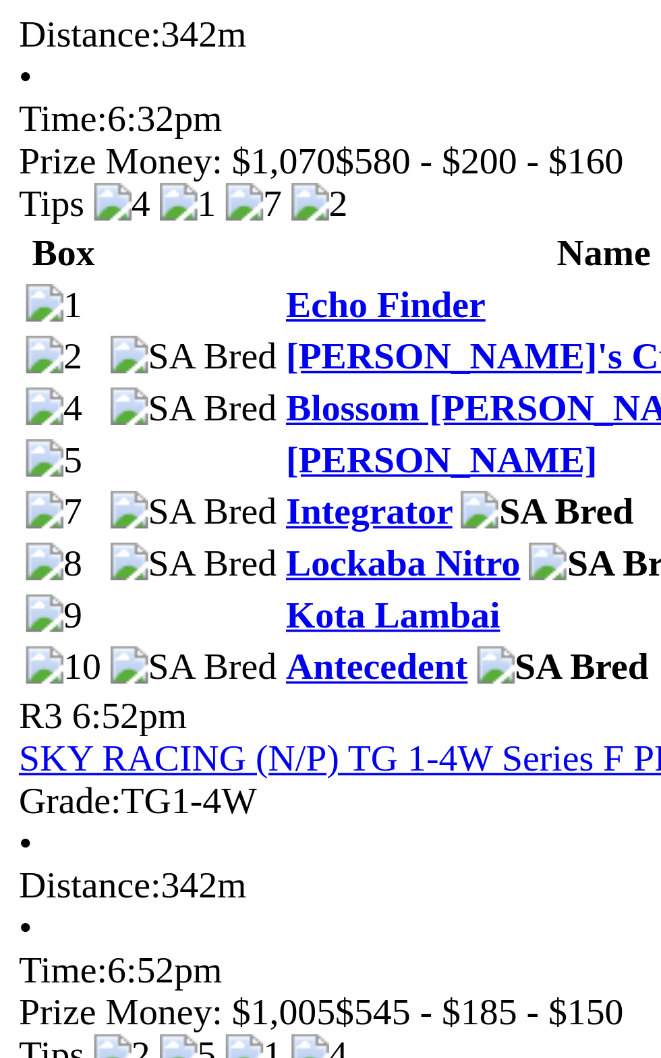
scroll to position [266, 0]
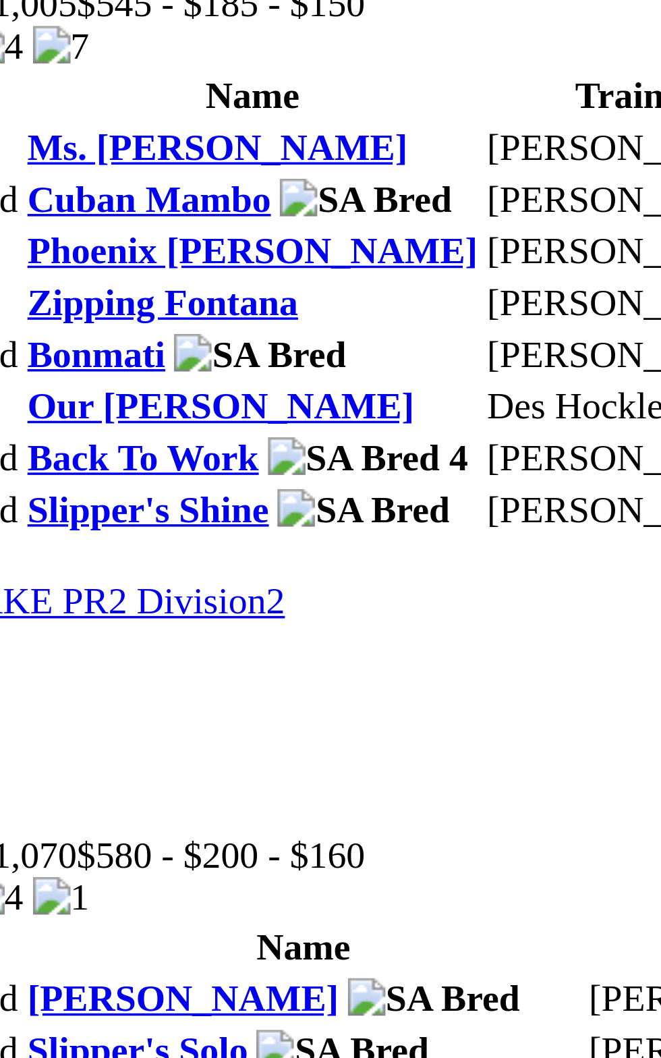
scroll to position [1300, 0]
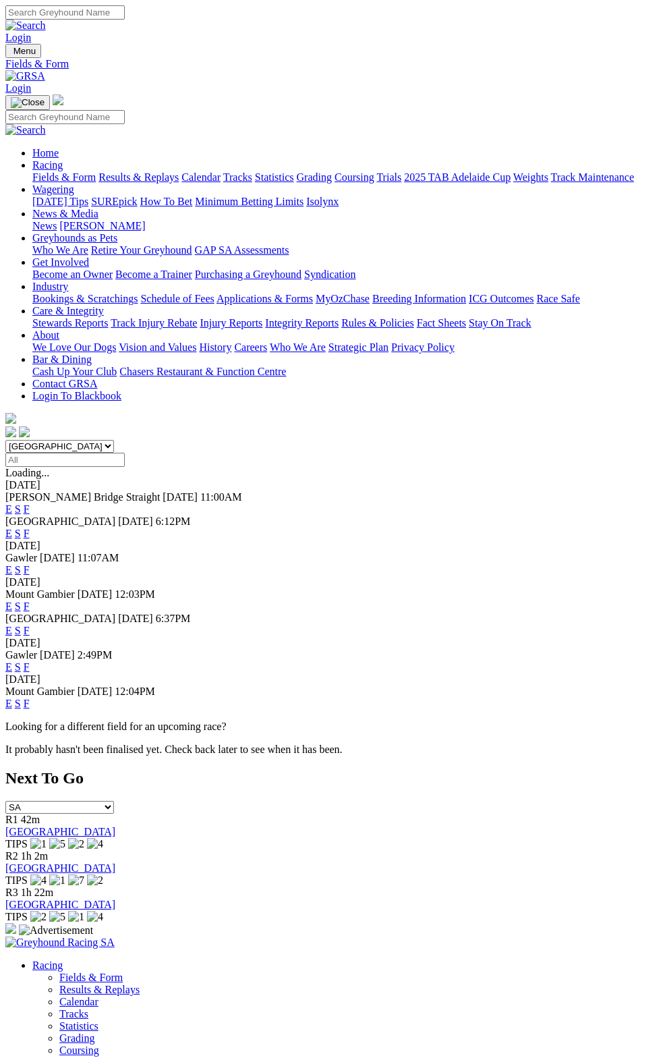
scroll to position [7, 0]
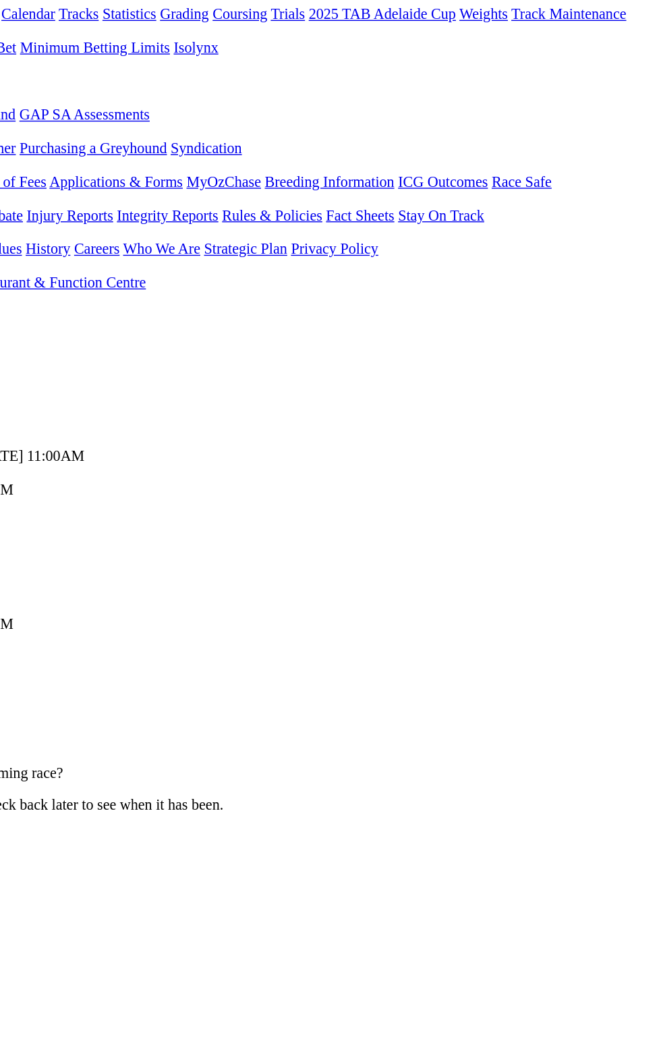
click at [30, 557] on link "F" at bounding box center [27, 562] width 6 height 11
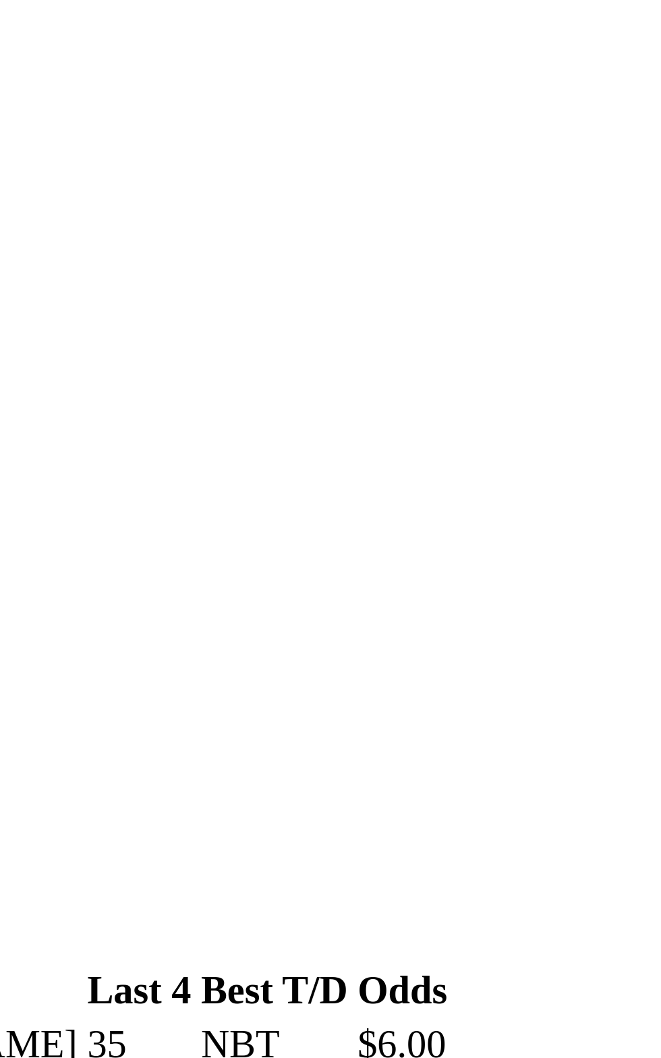
scroll to position [524, 0]
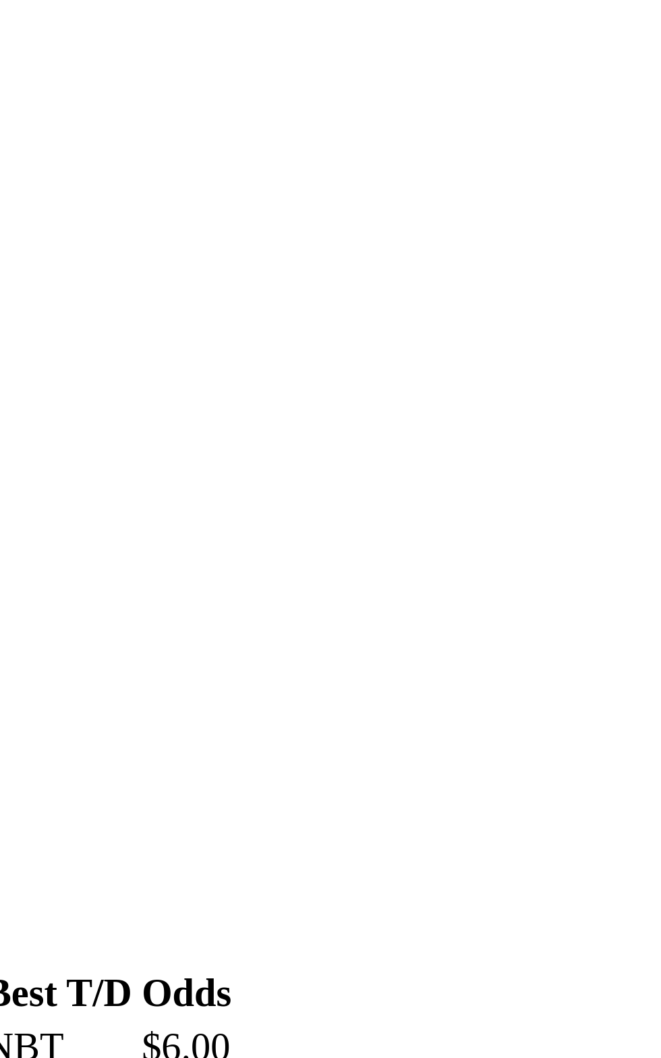
click at [405, 754] on div "R4 11:58am GREYHOUNDS AS PETS STAKE PR2 Division1 Grade: 5 • Distance: 643m • T…" at bounding box center [330, 802] width 650 height 97
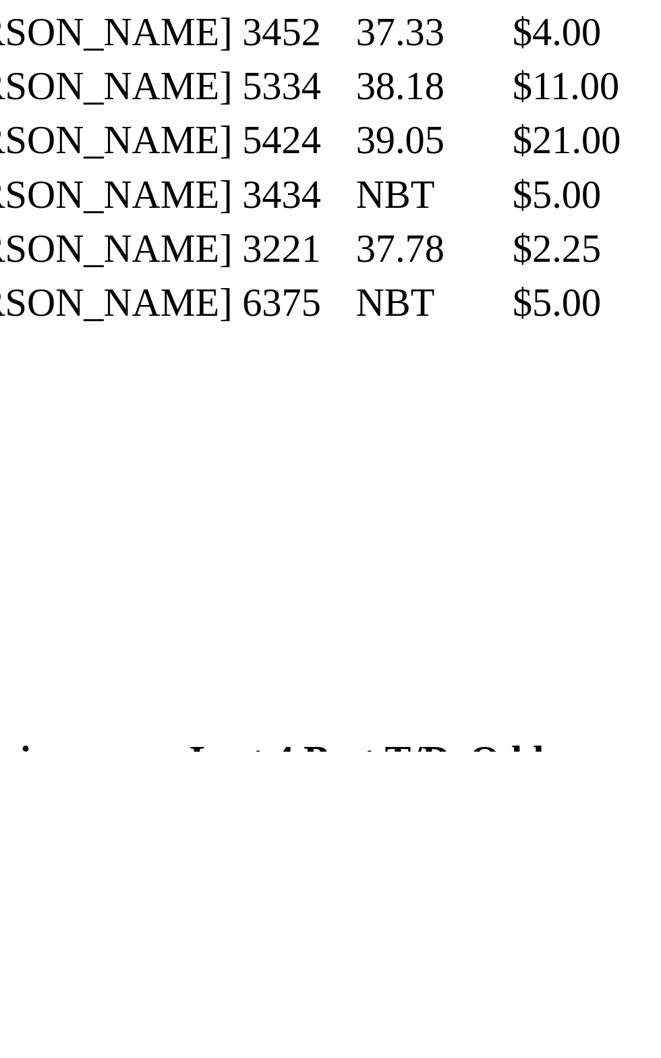
scroll to position [550, 0]
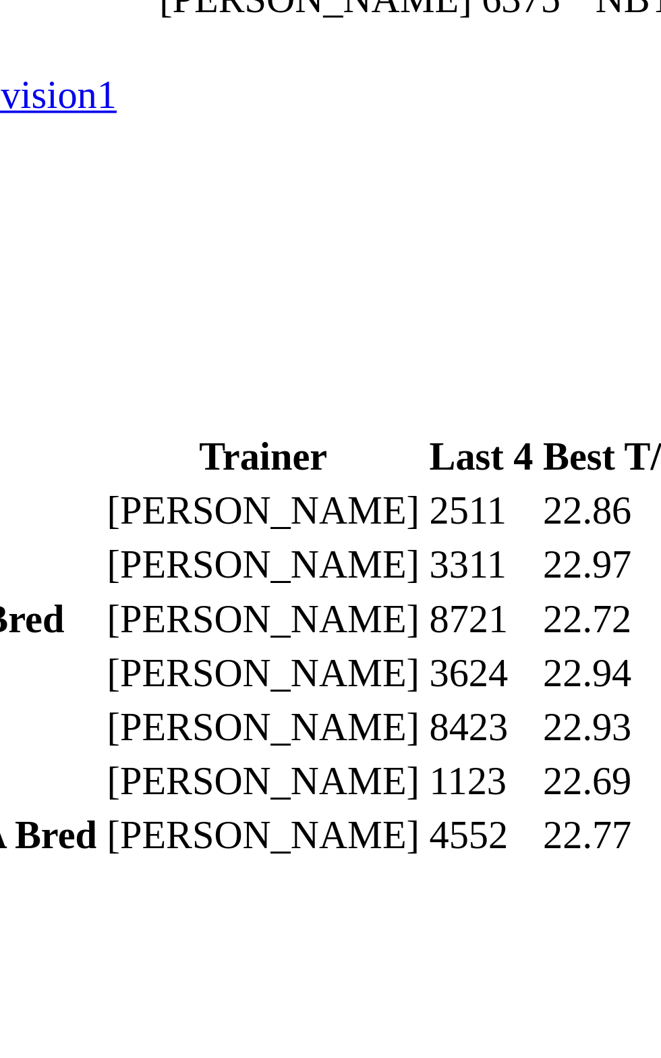
scroll to position [717, 0]
